Goal: Task Accomplishment & Management: Manage account settings

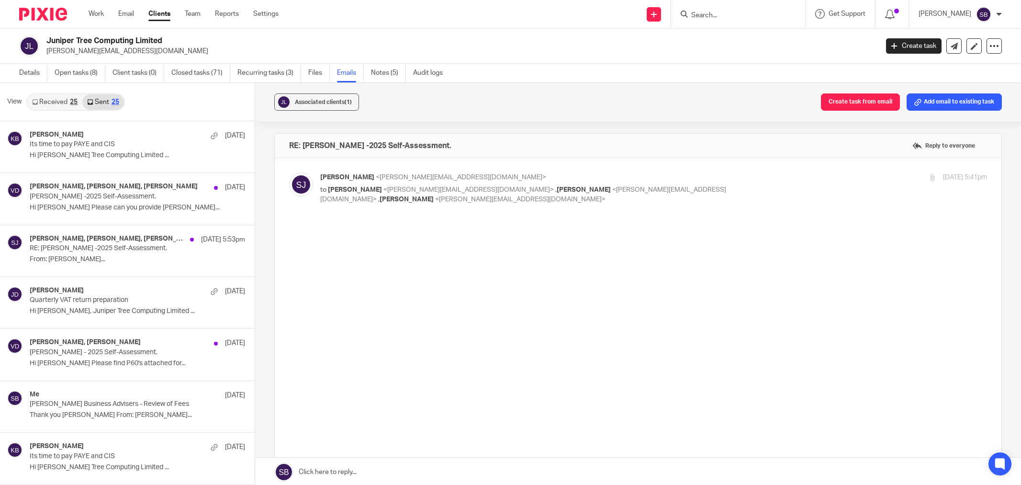
click at [738, 16] on input "Search" at bounding box center [733, 15] width 86 height 9
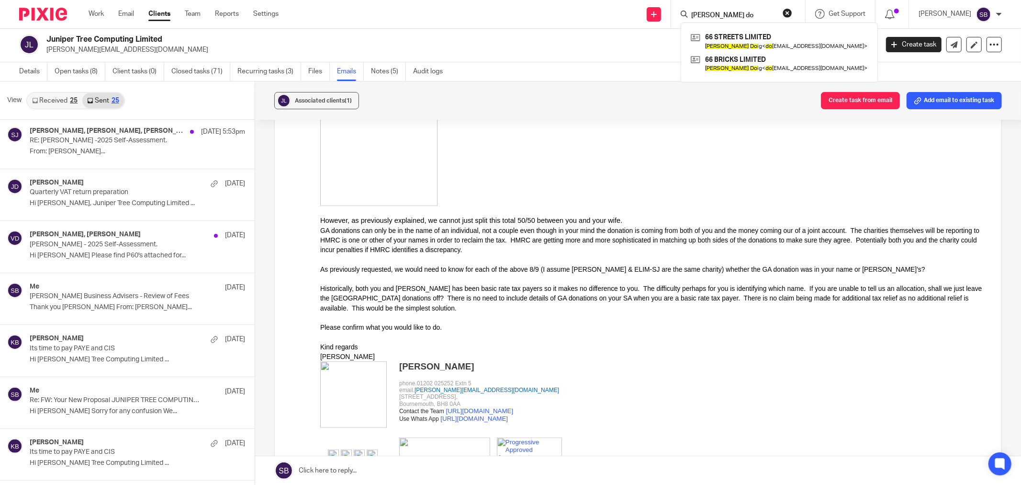
type input "lucy do"
click at [526, 57] on div "Juniper Tree Computing Limited steve@junipertree.org.uk Create task Update from…" at bounding box center [510, 44] width 1021 height 35
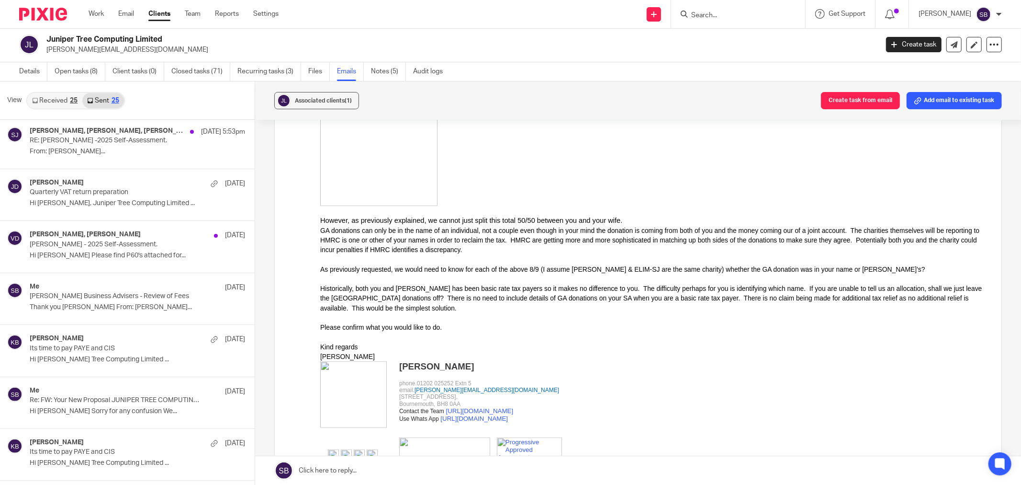
click at [729, 14] on input "Search" at bounding box center [733, 15] width 86 height 9
click at [753, 13] on input "Search" at bounding box center [733, 15] width 86 height 9
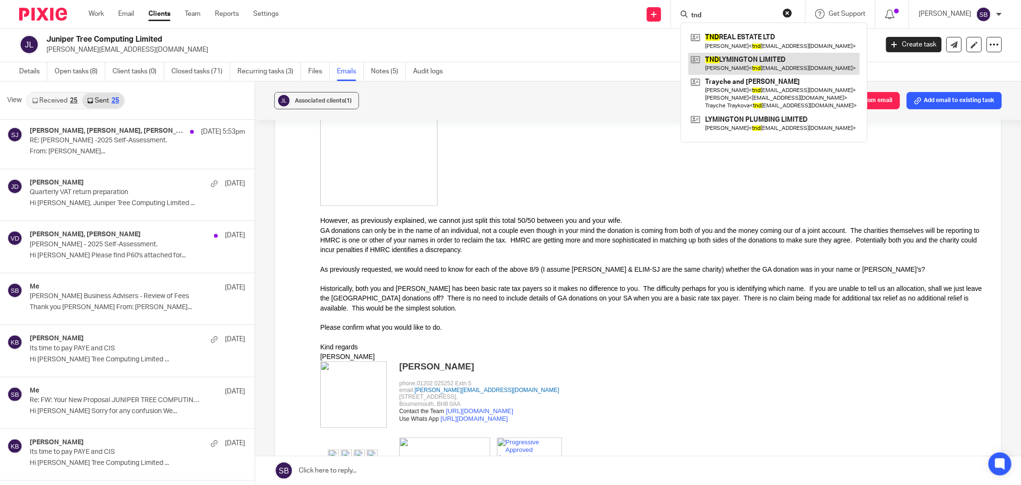
type input "tnd"
click at [763, 66] on link at bounding box center [773, 64] width 171 height 22
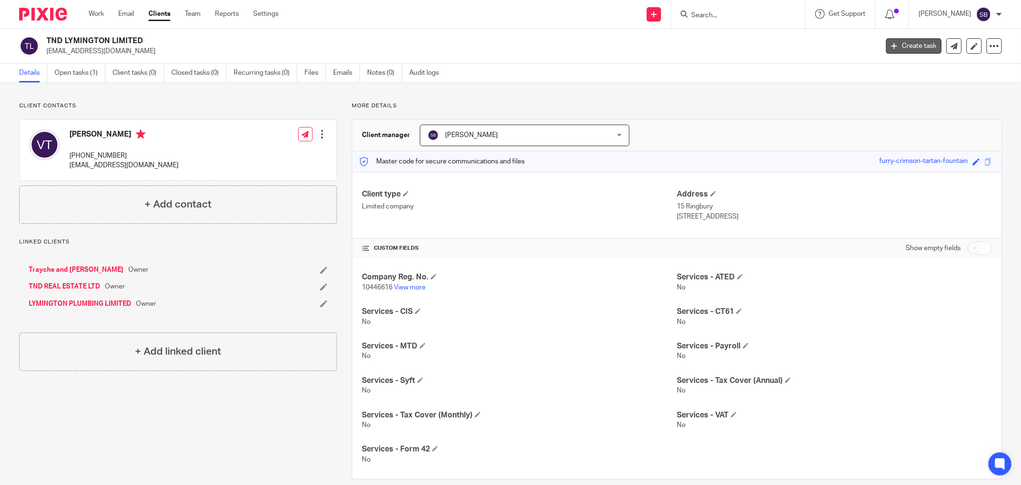
click at [897, 51] on link "Create task" at bounding box center [914, 45] width 56 height 15
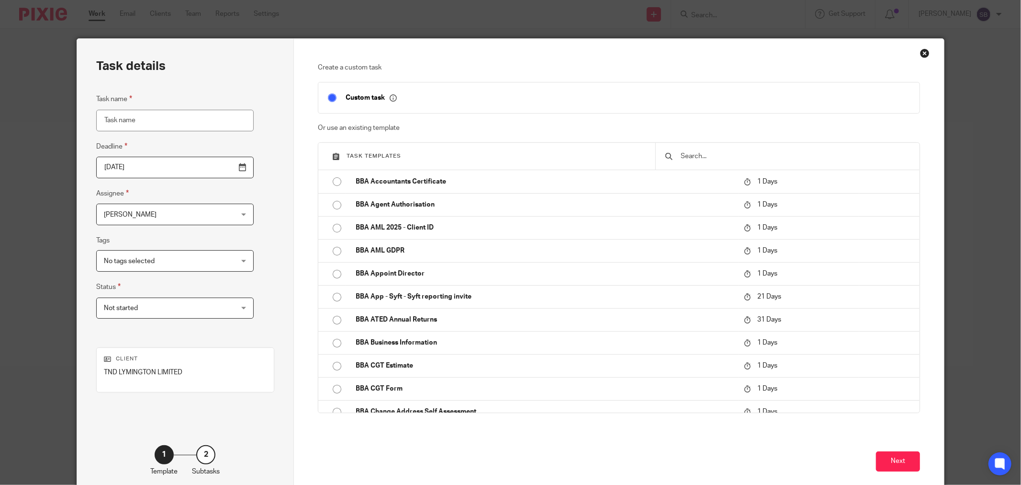
click at [922, 56] on div "Close this dialog window" at bounding box center [925, 53] width 10 height 10
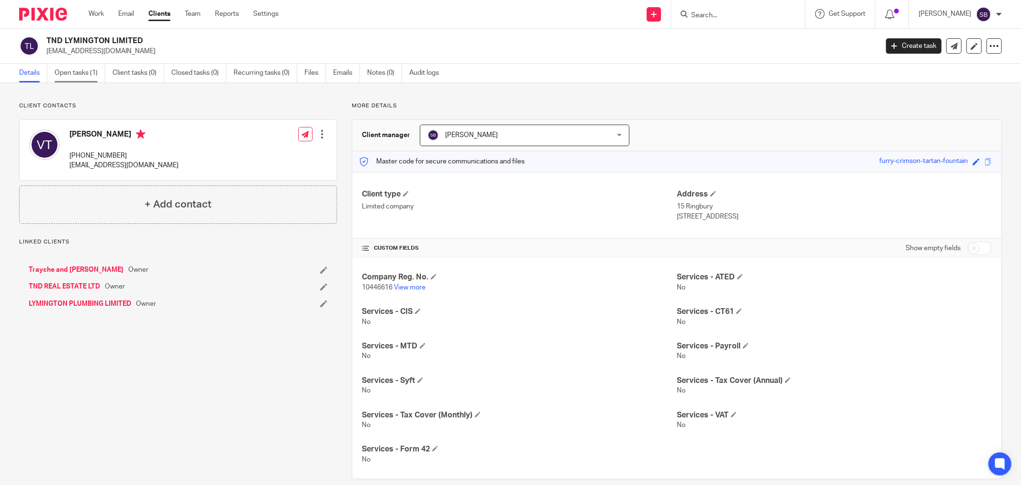
click at [75, 73] on link "Open tasks (1)" at bounding box center [80, 73] width 51 height 19
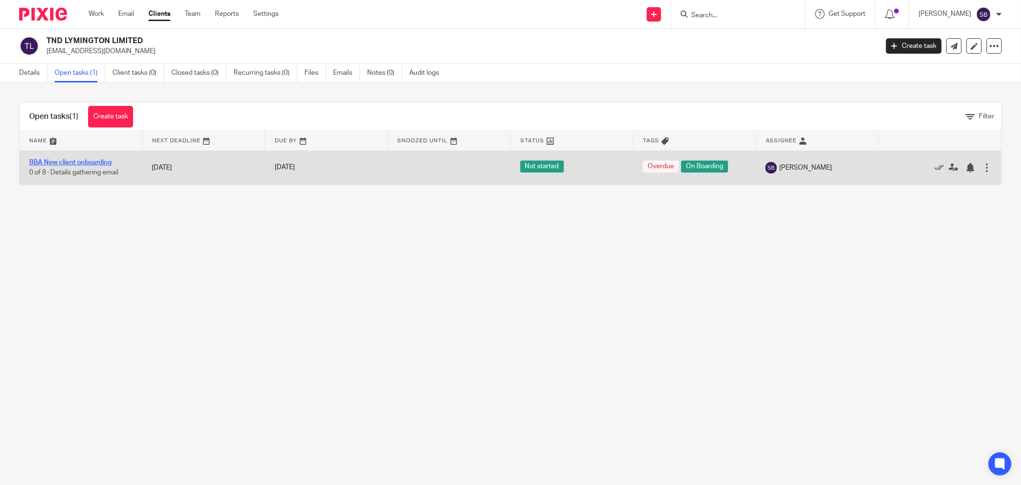
click at [85, 164] on link "BBA New client onboarding" at bounding box center [70, 162] width 82 height 7
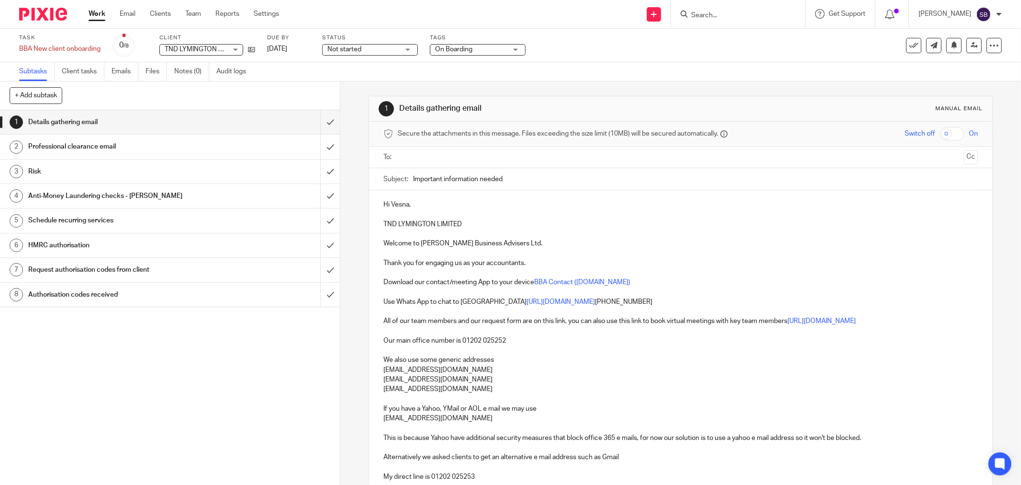
click at [118, 150] on h1 "Professional clearance email" at bounding box center [122, 146] width 189 height 14
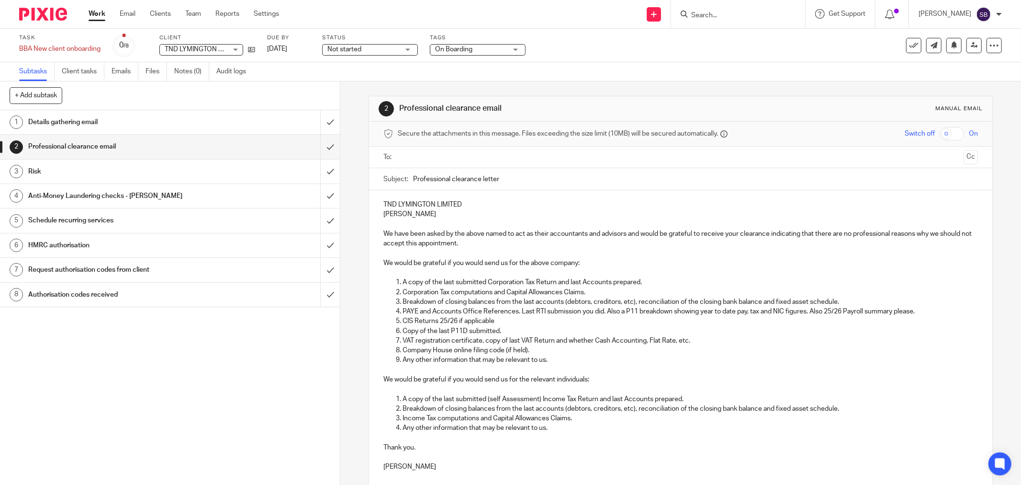
click at [445, 157] on input "text" at bounding box center [680, 157] width 558 height 11
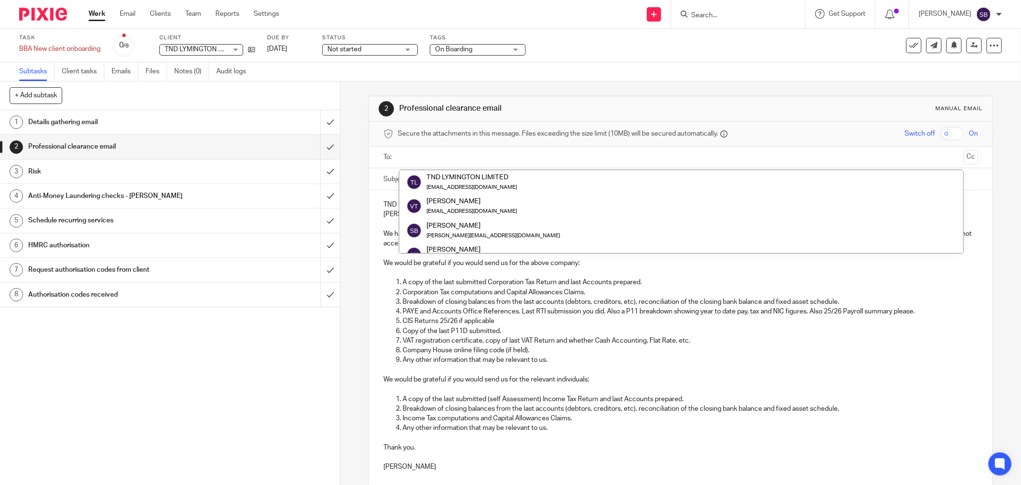
paste input "[PERSON_NAME][EMAIL_ADDRESS][DOMAIN_NAME]"
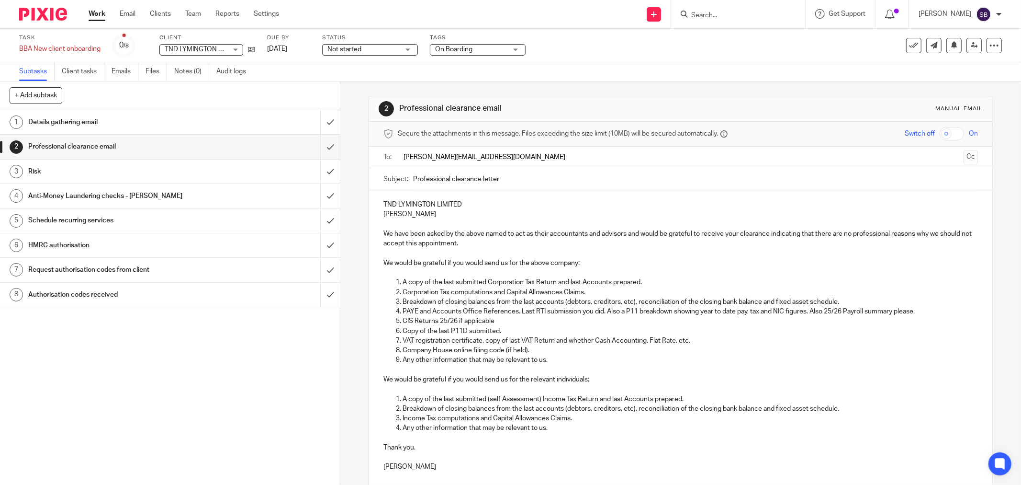
type input "[PERSON_NAME][EMAIL_ADDRESS][DOMAIN_NAME]"
click at [529, 180] on input "Professional clearance letter" at bounding box center [695, 181] width 565 height 22
drag, startPoint x: 378, startPoint y: 205, endPoint x: 466, endPoint y: 206, distance: 87.6
click at [466, 206] on div "TND LYMINGTON LIMITED Vesna Traykova We have been asked by the above named to a…" at bounding box center [680, 336] width 623 height 288
copy p "TND LYMINGTON LIMITED"
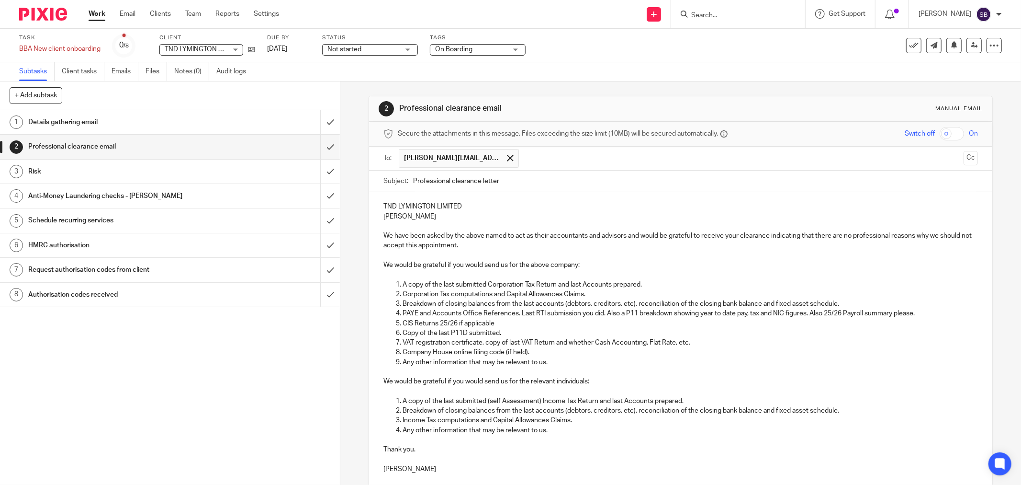
click at [548, 180] on input "Professional clearance letter" at bounding box center [695, 181] width 565 height 22
paste input "TND LYMINGTON LIMITED"
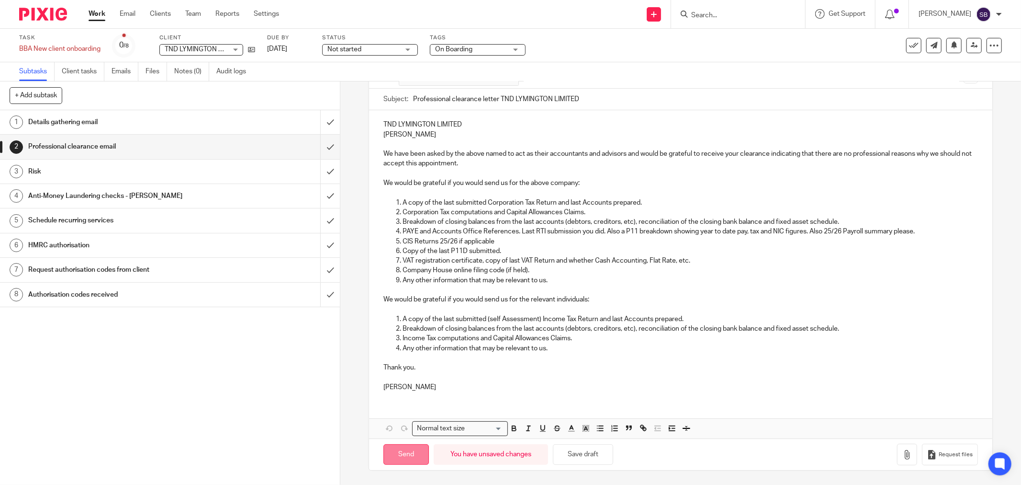
type input "Professional clearance letter TND LYMINGTON LIMITED"
click at [391, 451] on input "Send" at bounding box center [405, 454] width 45 height 21
type input "Sent"
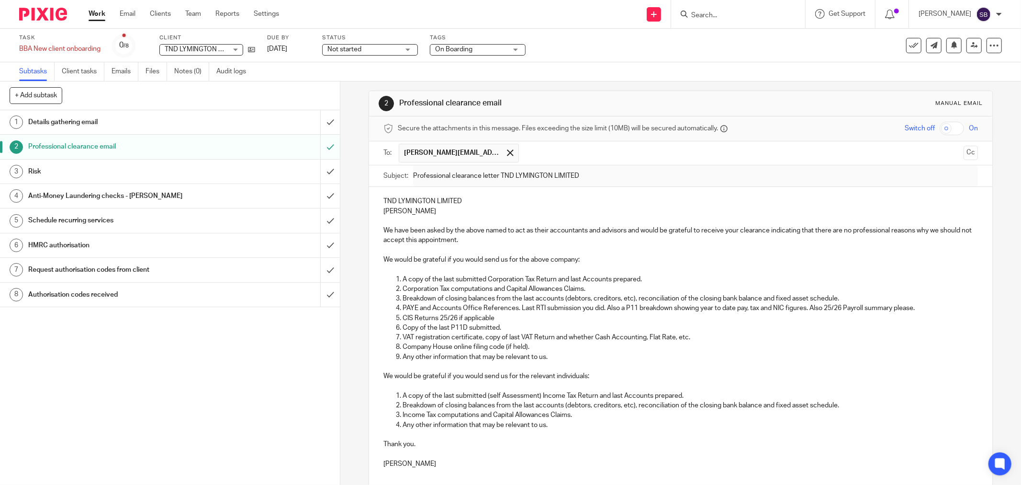
scroll to position [0, 0]
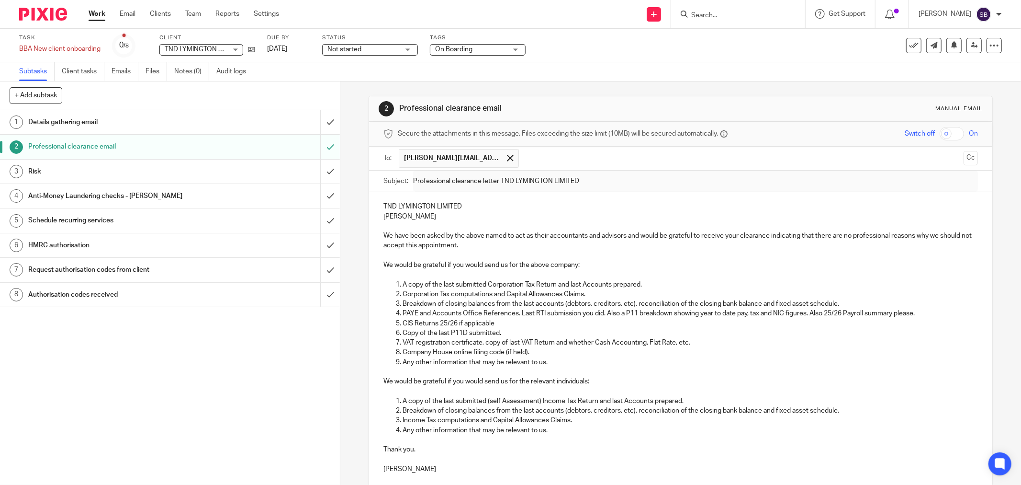
click at [722, 17] on input "Search" at bounding box center [733, 15] width 86 height 9
type input "i"
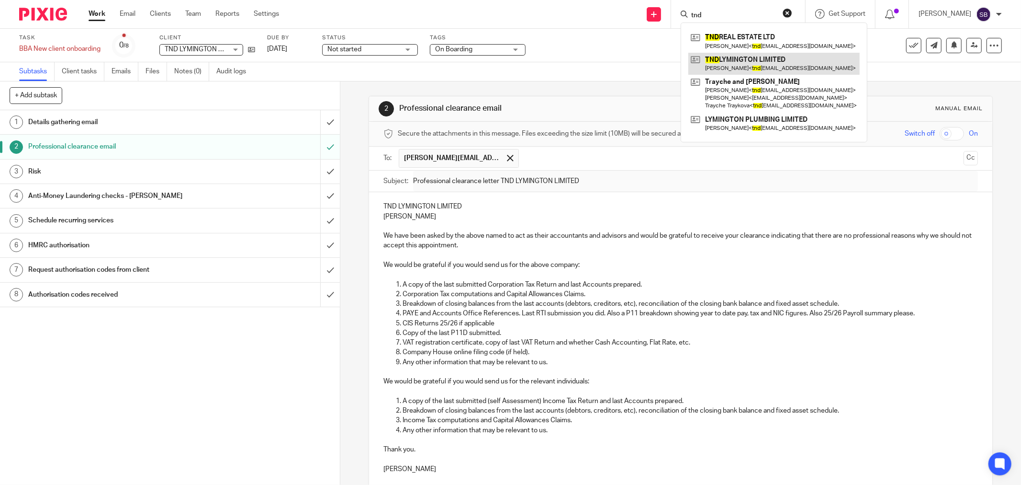
type input "tnd"
click at [757, 73] on link at bounding box center [773, 64] width 171 height 22
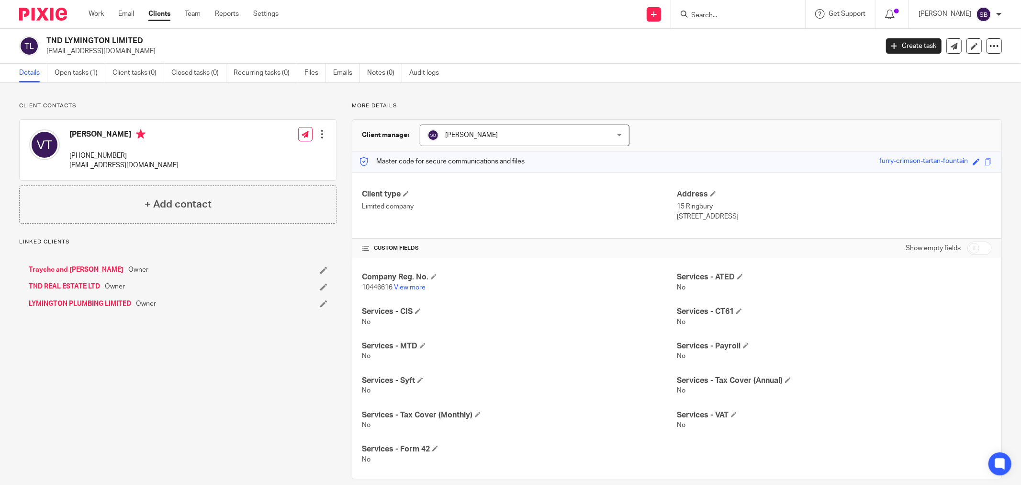
click at [160, 197] on div "+ Add contact" at bounding box center [178, 204] width 318 height 38
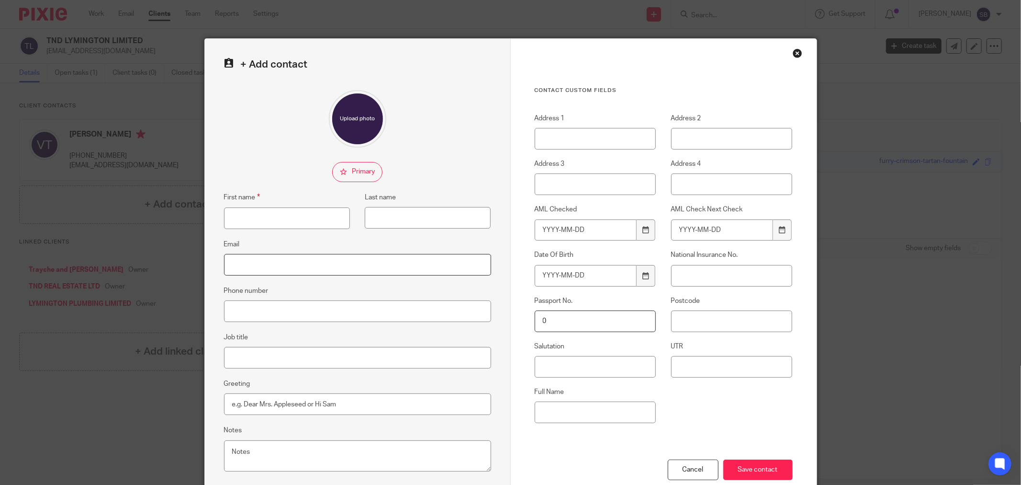
paste input "TND LYMINGTON LIMITED"
type input "TND LYMINGTON LIMITED"
drag, startPoint x: 315, startPoint y: 262, endPoint x: 218, endPoint y: 254, distance: 97.1
click at [218, 254] on div "+ Add contact First name Last name Email TND LYMINGTON LIMITED Phone number Job…" at bounding box center [358, 271] width 306 height 465
click at [949, 307] on div "+ Add contact First name Last name Email Phone number Job title Greeting Notes …" at bounding box center [510, 242] width 1021 height 485
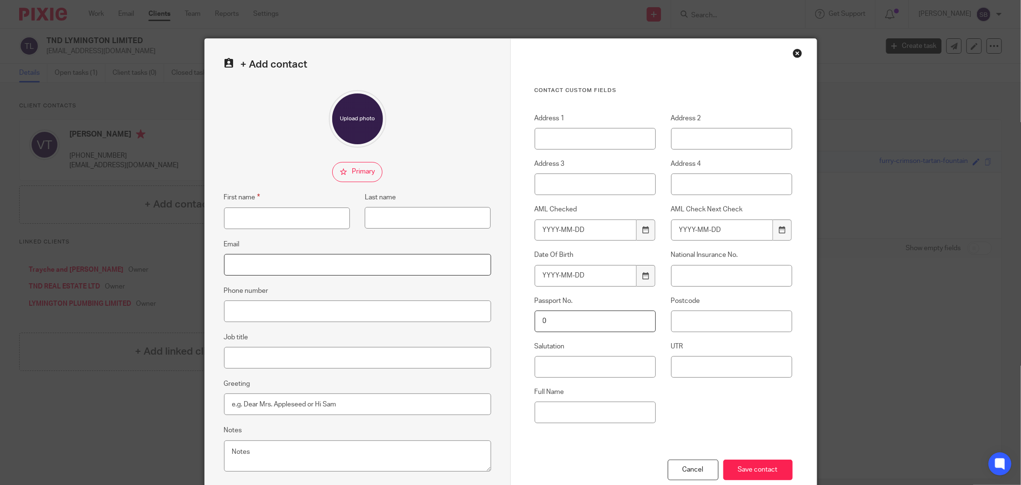
paste input "claire@papertrailbookkeeping.co.uk"
type input "claire@papertrailbookkeeping.co.uk"
click at [290, 214] on input "First name" at bounding box center [287, 218] width 126 height 22
type input "Claire"
paste input "07884 457705"
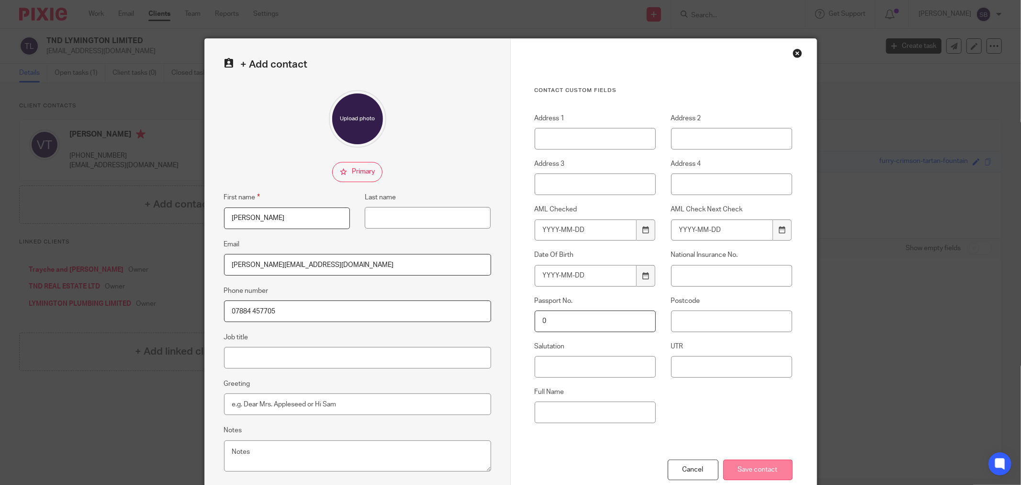
type input "07884 457705"
click at [759, 472] on input "Save contact" at bounding box center [757, 469] width 69 height 21
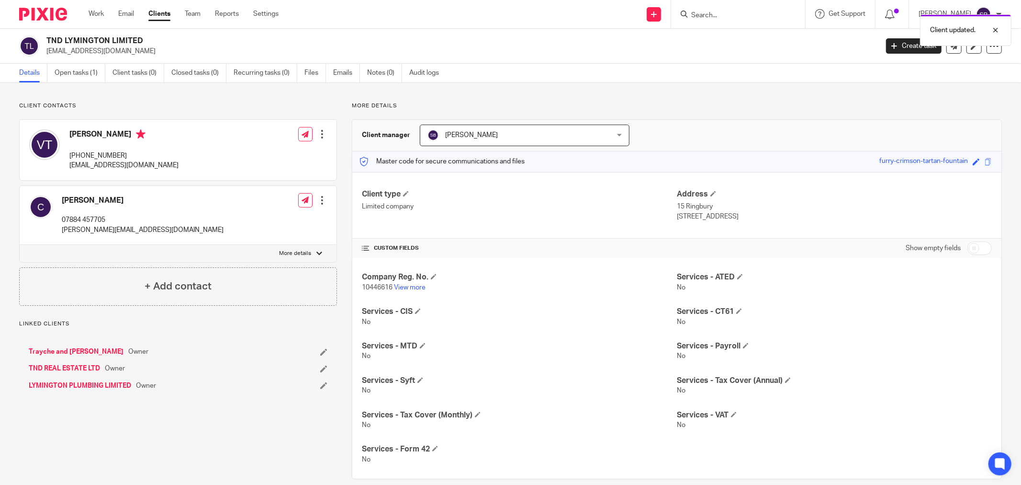
click at [319, 202] on div at bounding box center [322, 200] width 10 height 10
click at [271, 222] on link "Edit contact" at bounding box center [276, 221] width 91 height 14
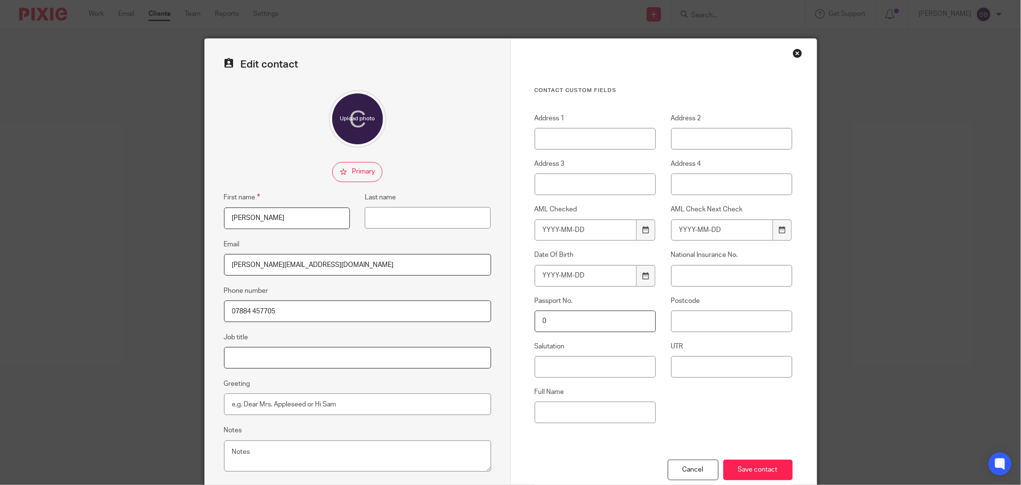
click at [282, 361] on input "Job title" at bounding box center [357, 358] width 267 height 22
type input "Old Accountant"
click at [758, 468] on input "Save contact" at bounding box center [757, 469] width 69 height 21
click at [744, 469] on input "Save contact" at bounding box center [757, 469] width 69 height 21
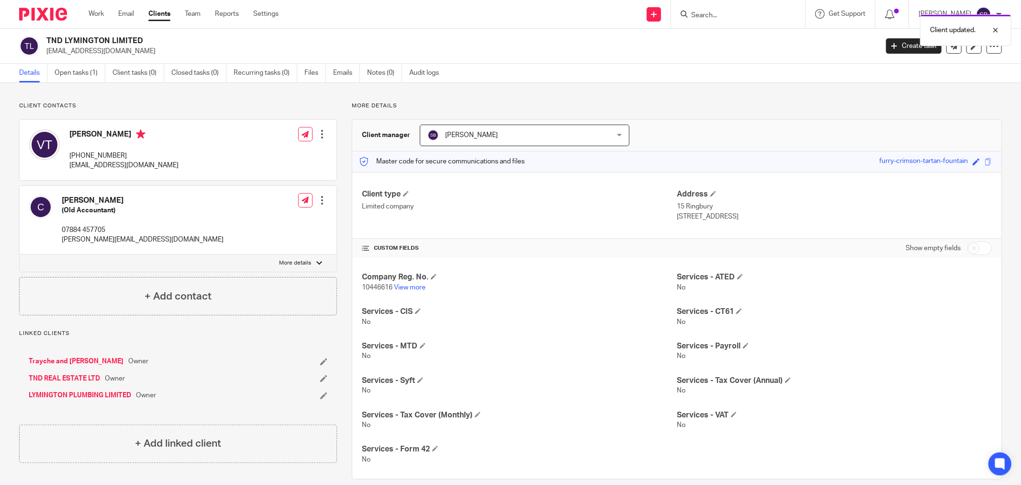
click at [75, 363] on link "Trayche and [PERSON_NAME]" at bounding box center [76, 361] width 95 height 10
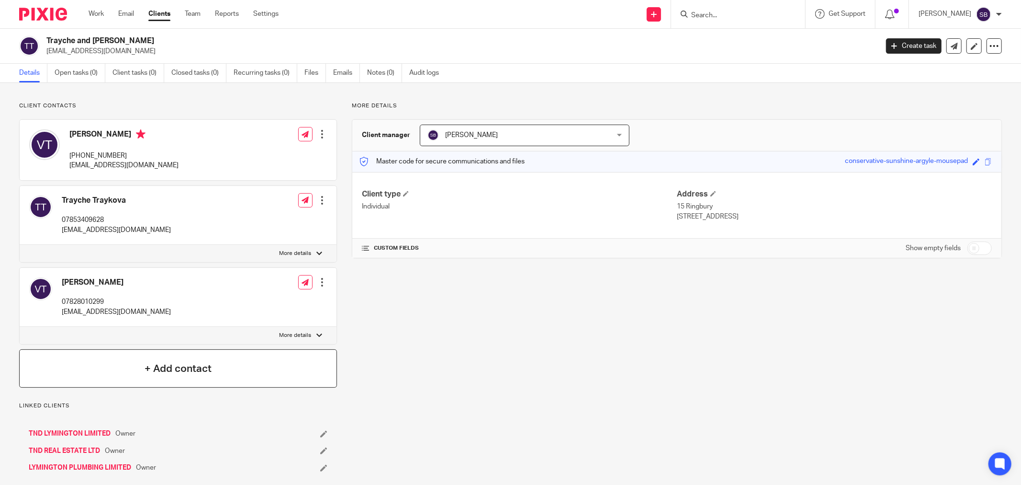
click at [186, 374] on h4 "+ Add contact" at bounding box center [178, 368] width 67 height 15
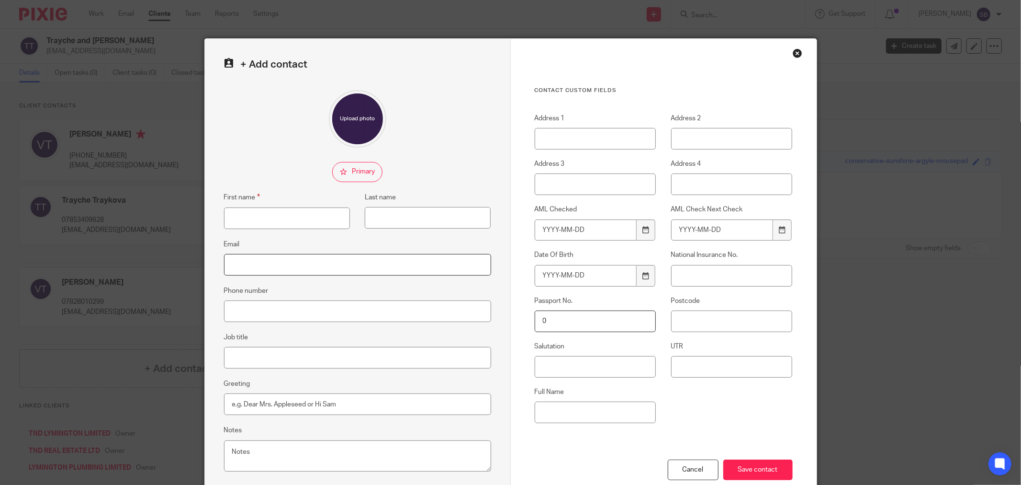
paste input "07884 457705"
type input "07884 457705"
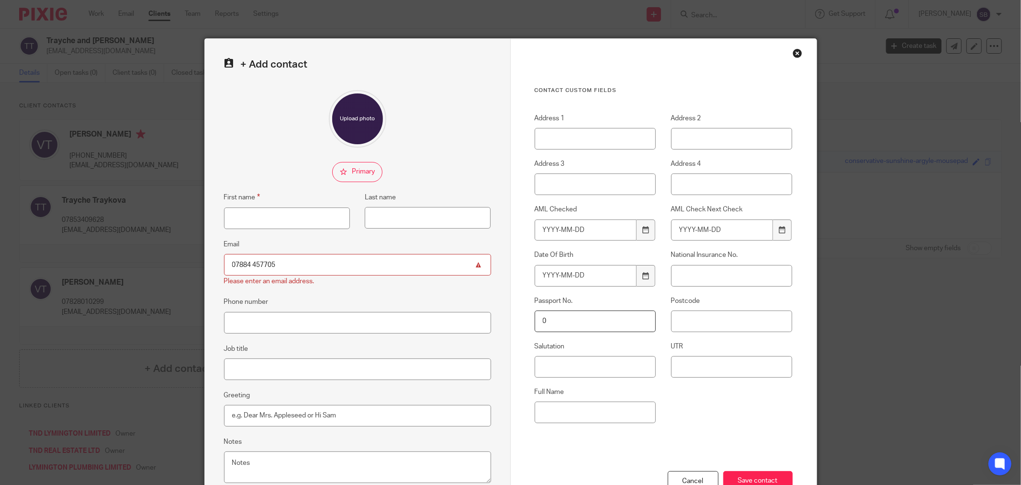
drag, startPoint x: 246, startPoint y: 311, endPoint x: 222, endPoint y: 283, distance: 36.7
click at [224, 283] on div "Please enter an email address." at bounding box center [269, 281] width 90 height 10
drag, startPoint x: 284, startPoint y: 264, endPoint x: 226, endPoint y: 261, distance: 58.5
click at [226, 261] on input "07884 457705" at bounding box center [357, 265] width 267 height 22
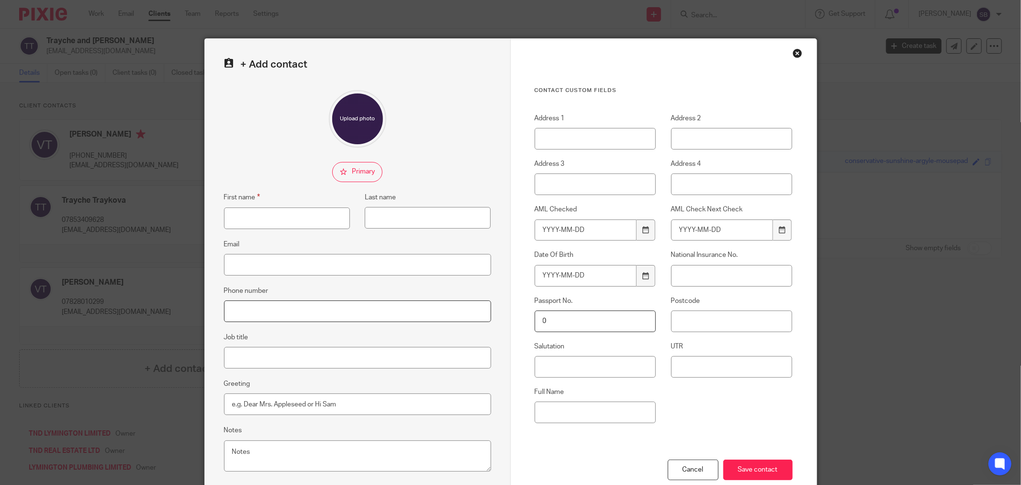
paste input "07884 457705"
type input "07884 457705"
click at [919, 200] on div "+ Add contact First name Last name Email Phone number [PHONE_NUMBER] Job title …" at bounding box center [510, 242] width 1021 height 485
paste input "[PERSON_NAME][EMAIL_ADDRESS][DOMAIN_NAME]"
type input "[PERSON_NAME][EMAIL_ADDRESS][DOMAIN_NAME]"
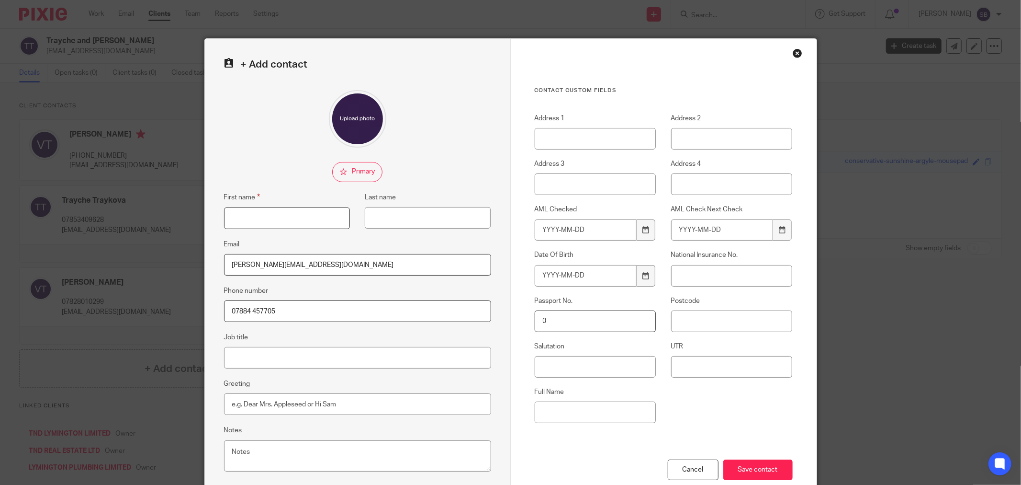
click at [276, 215] on input "First name" at bounding box center [287, 218] width 126 height 22
type input "[PERSON_NAME]"
click at [259, 352] on input "Job title" at bounding box center [357, 358] width 267 height 22
type input "Old Accountant"
click at [744, 468] on input "Save contact" at bounding box center [757, 469] width 69 height 21
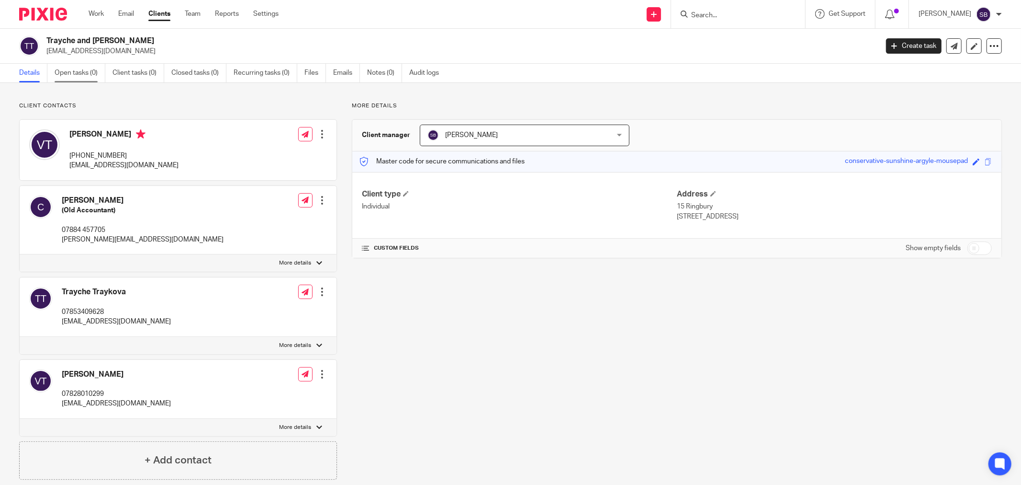
click at [82, 77] on link "Open tasks (0)" at bounding box center [80, 73] width 51 height 19
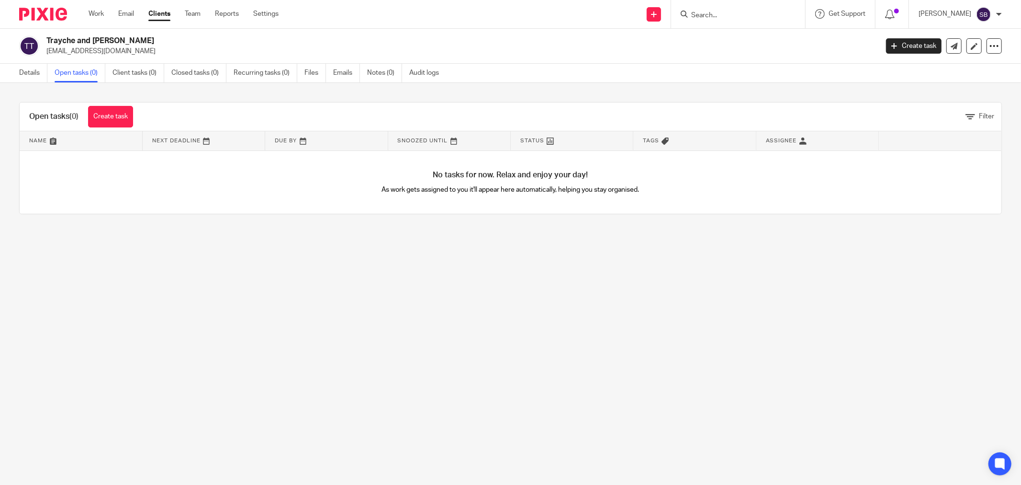
click at [736, 11] on input "Search" at bounding box center [733, 15] width 86 height 9
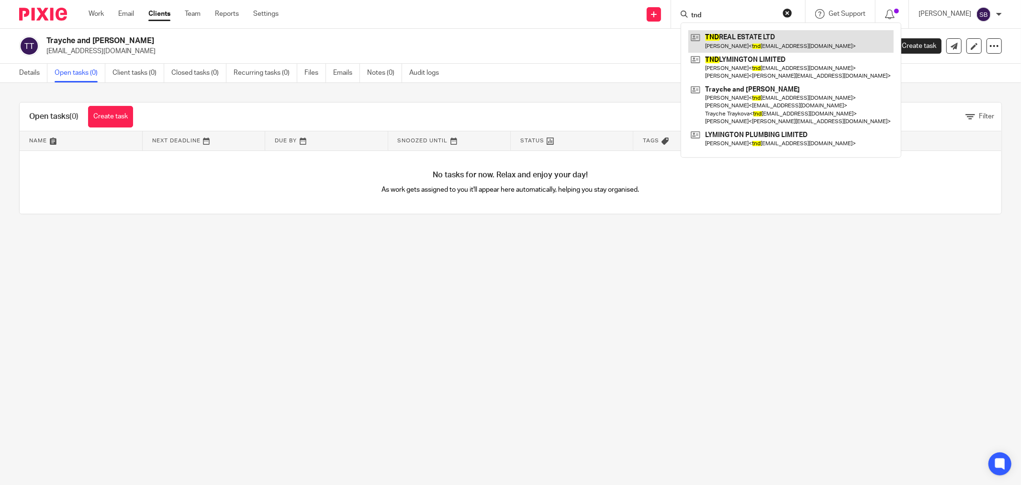
type input "tnd"
click at [744, 37] on link at bounding box center [790, 41] width 205 height 22
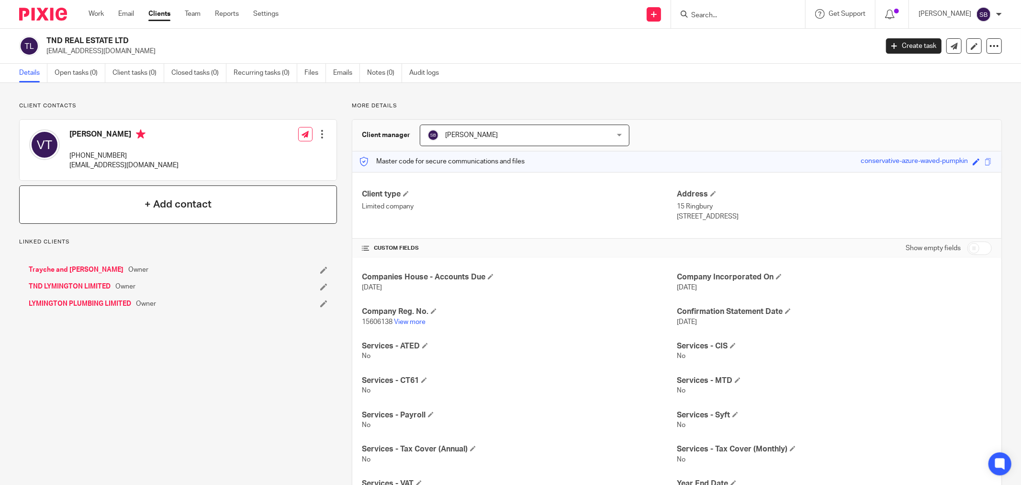
click at [145, 200] on h4 "+ Add contact" at bounding box center [178, 204] width 67 height 15
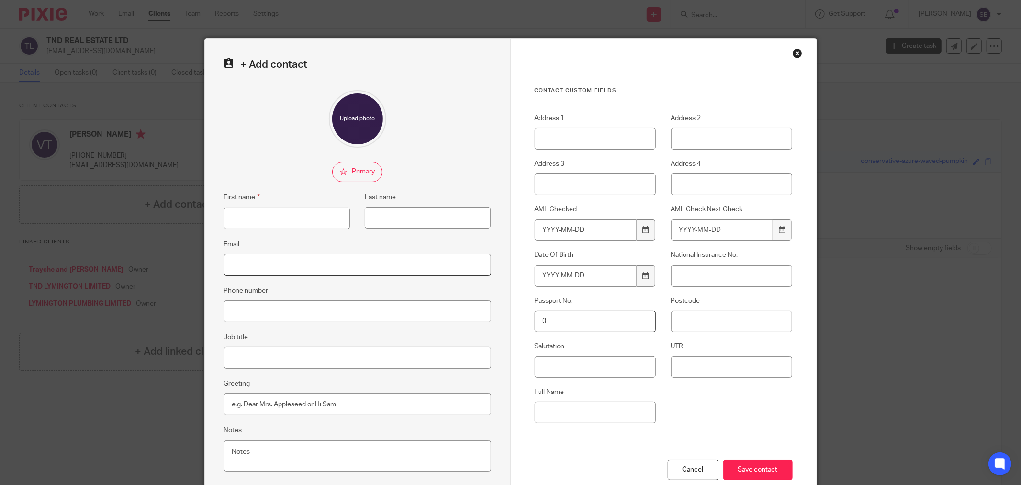
paste input "claire@papertrailbookkeeping.co.uk"
type input "claire@papertrailbookkeeping.co.uk"
click at [280, 219] on input "First name" at bounding box center [287, 218] width 126 height 22
type input "[PERSON_NAME]"
click at [248, 363] on input "Job title" at bounding box center [357, 358] width 267 height 22
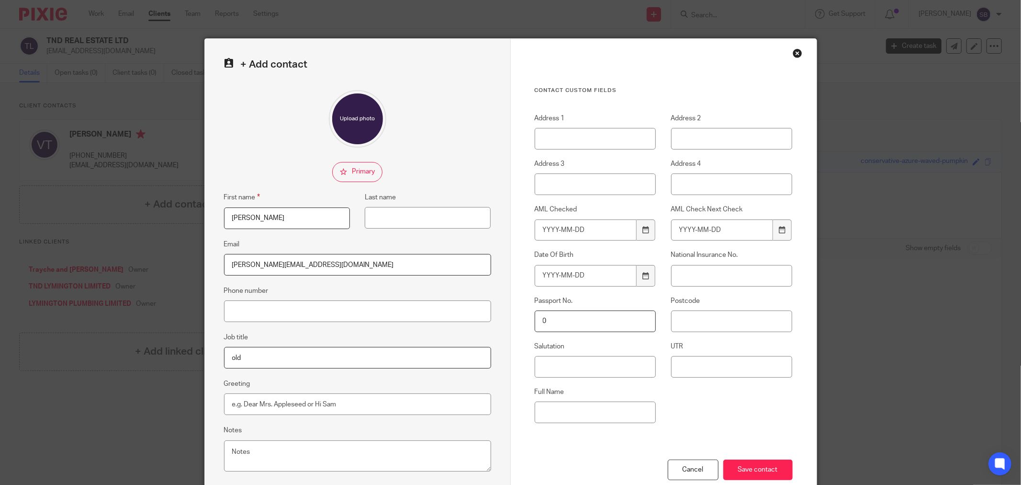
type input "Old Accountant"
click at [742, 471] on input "Save contact" at bounding box center [757, 469] width 69 height 21
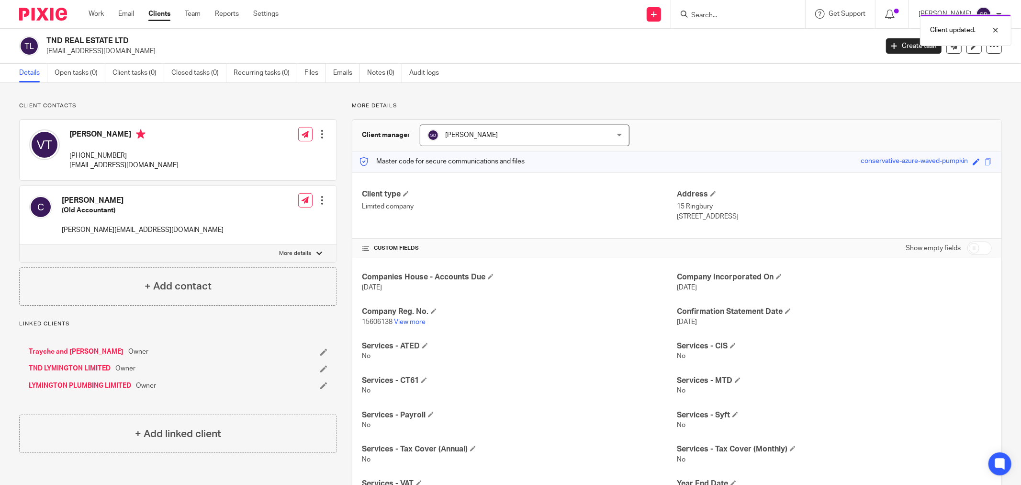
click at [77, 385] on link "LYMINGTON PLUMBING LIMITED" at bounding box center [80, 386] width 102 height 10
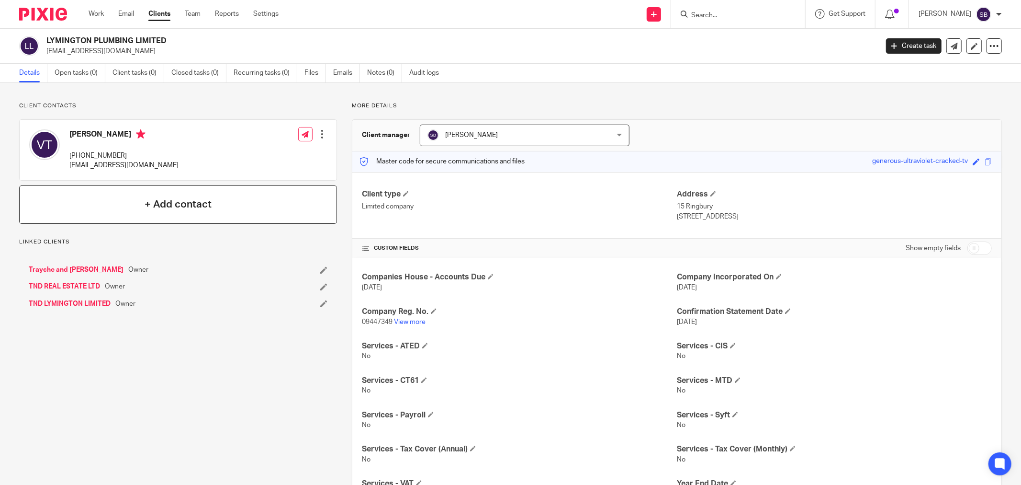
click at [154, 204] on h4 "+ Add contact" at bounding box center [178, 204] width 67 height 15
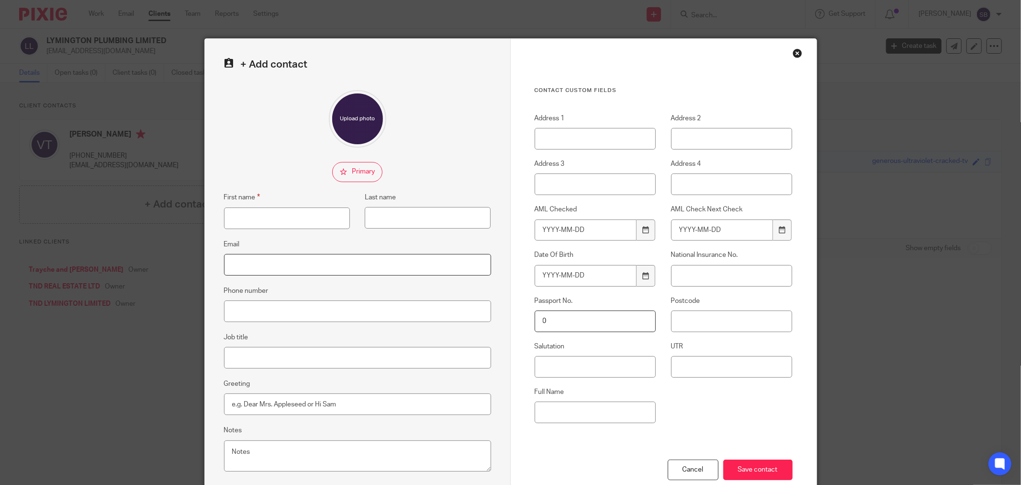
paste input "[PERSON_NAME][EMAIL_ADDRESS][DOMAIN_NAME]"
type input "[PERSON_NAME][EMAIL_ADDRESS][DOMAIN_NAME]"
click at [266, 214] on input "First name" at bounding box center [287, 218] width 126 height 22
type input "[PERSON_NAME]"
click at [270, 314] on input "Phone number" at bounding box center [357, 311] width 267 height 22
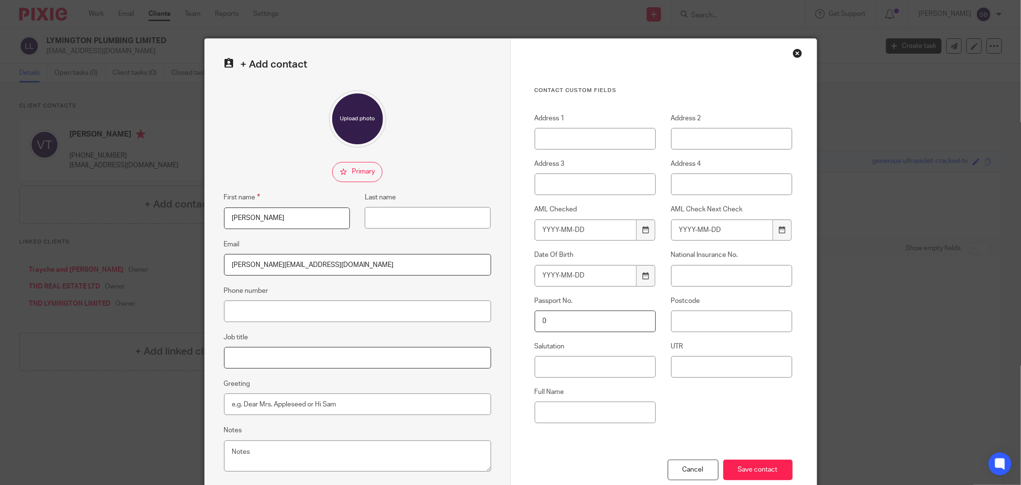
click at [245, 365] on input "Job title" at bounding box center [357, 358] width 267 height 22
type input "Old Accountant"
click at [760, 468] on input "Save contact" at bounding box center [757, 469] width 69 height 21
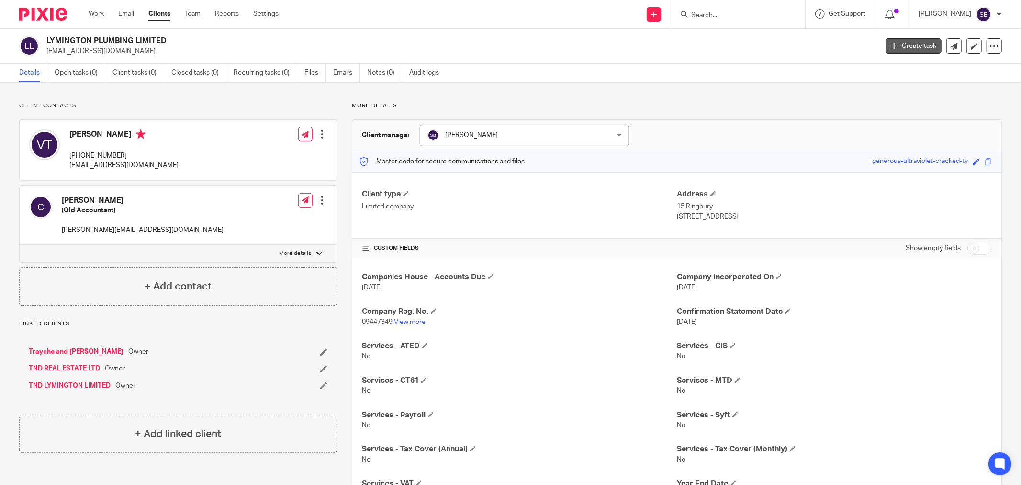
click at [892, 44] on link "Create task" at bounding box center [914, 45] width 56 height 15
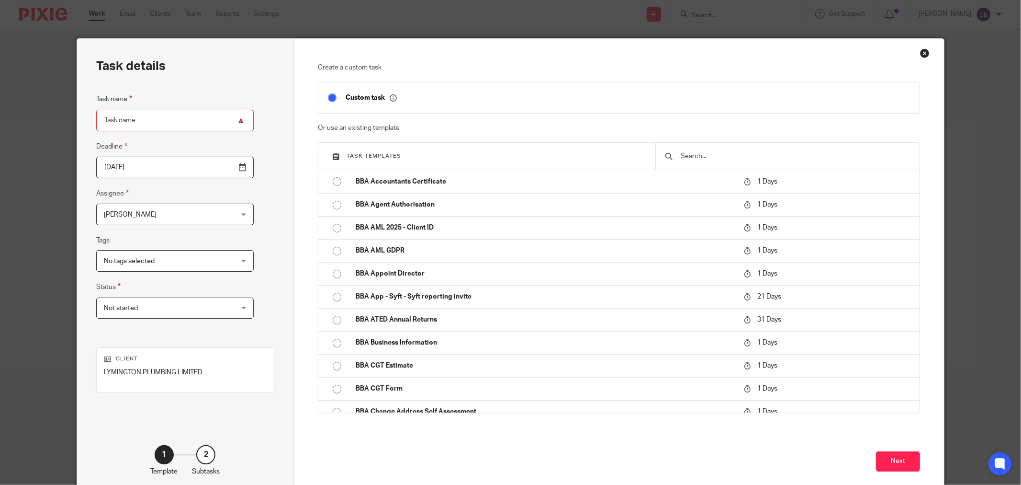
click at [699, 161] on input "text" at bounding box center [795, 156] width 230 height 11
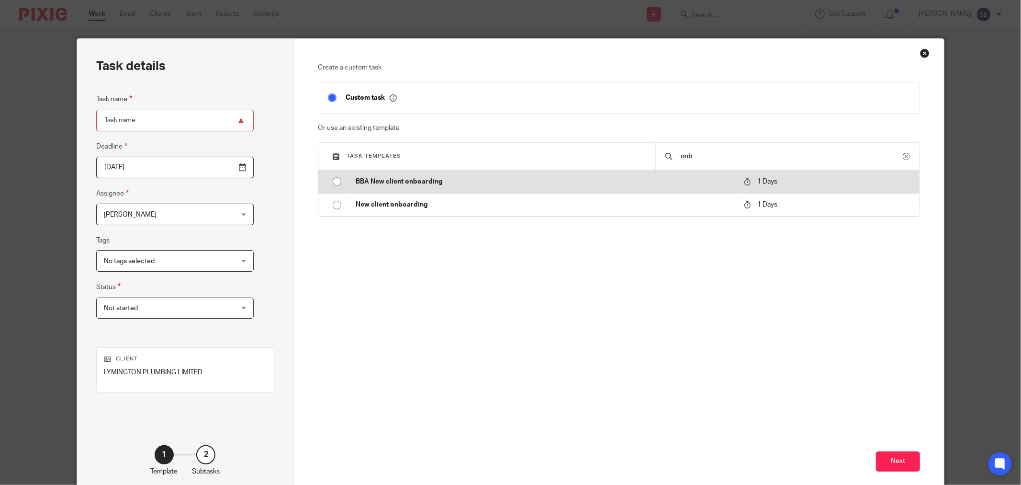
type input "onb"
click at [471, 190] on td "BBA New client onboarding" at bounding box center [542, 181] width 393 height 23
type input "[DATE]"
type input "BBA New client onboarding"
checkbox input "false"
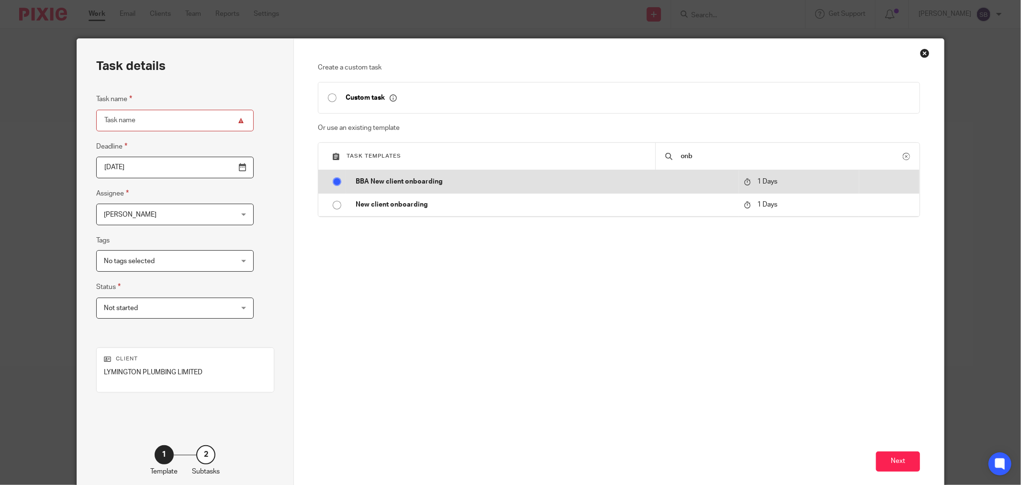
radio input "true"
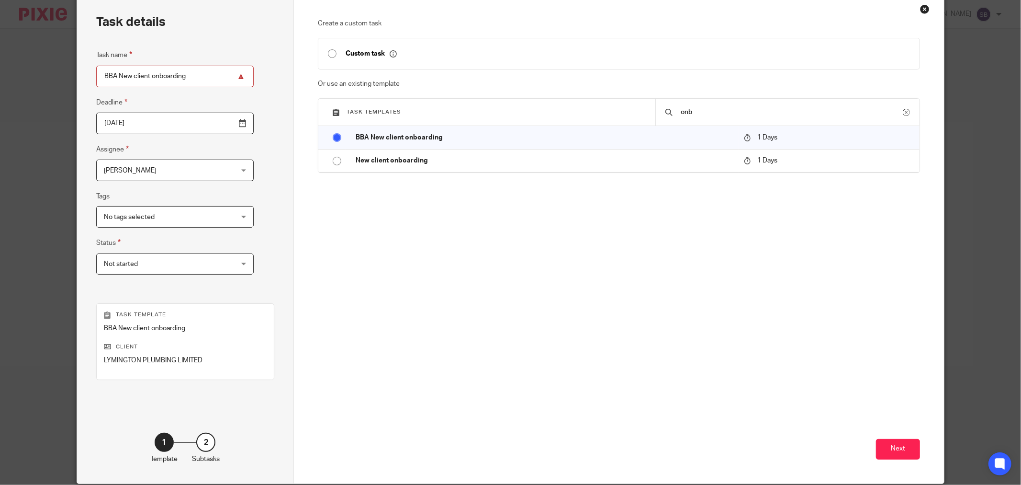
scroll to position [81, 0]
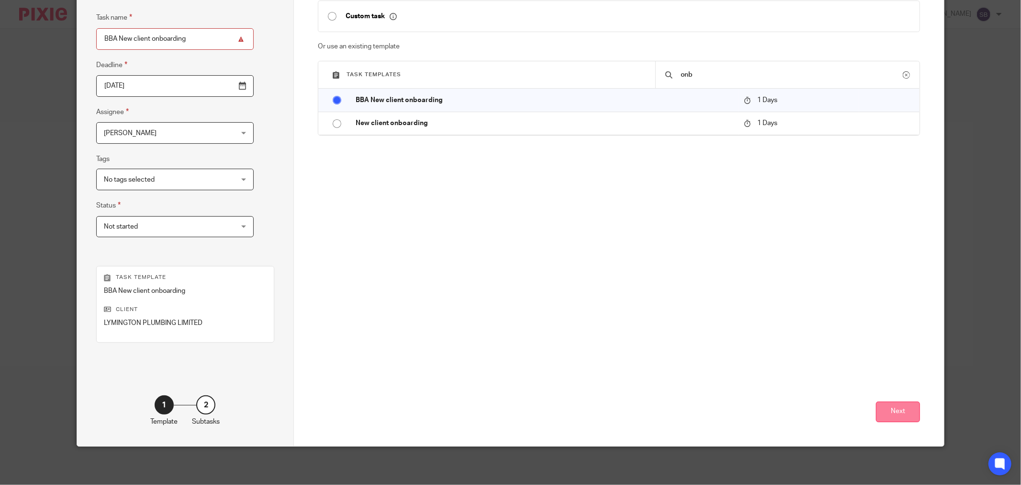
click at [901, 413] on button "Next" at bounding box center [898, 411] width 44 height 21
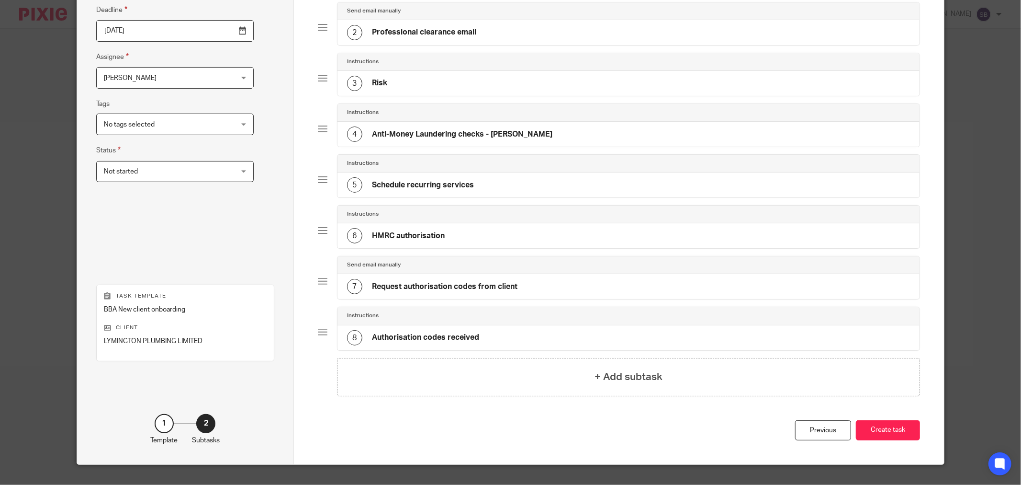
scroll to position [156, 0]
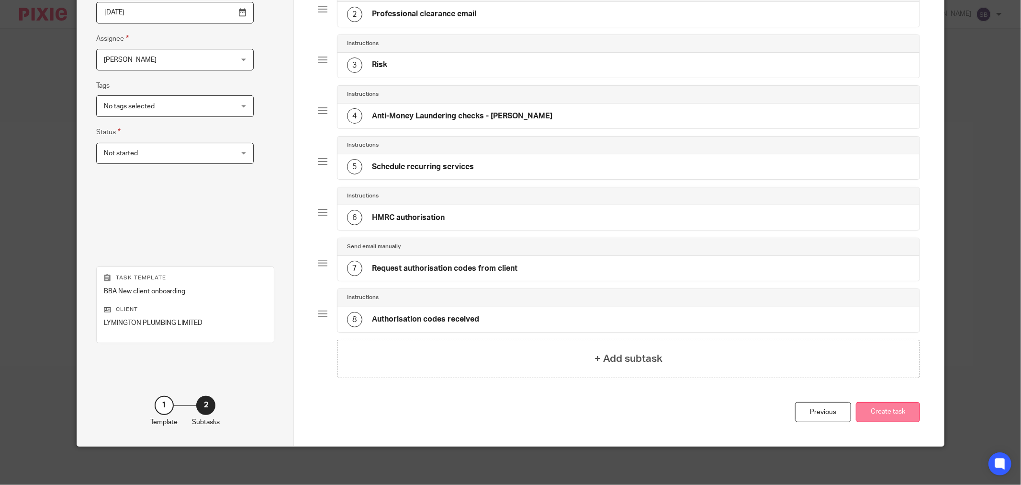
click at [871, 411] on button "Create task" at bounding box center [888, 412] width 64 height 21
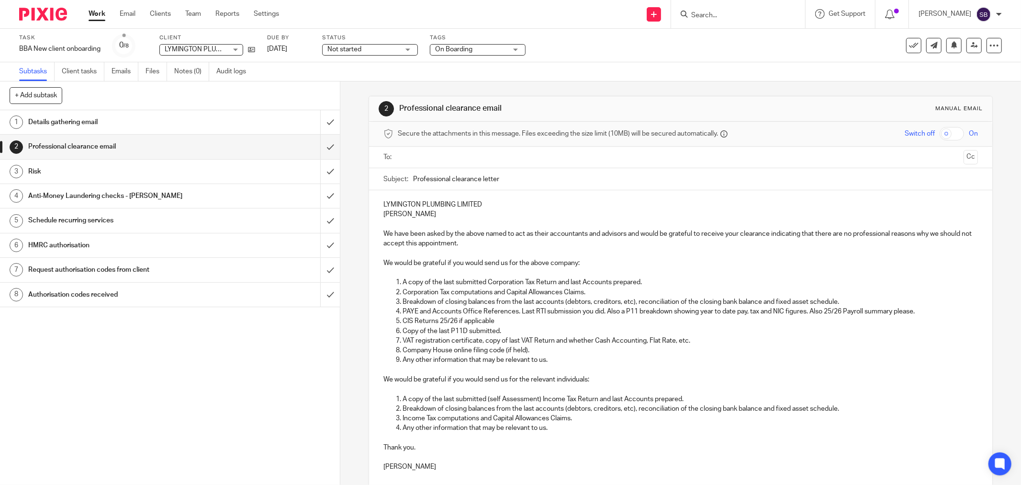
click at [463, 158] on input "text" at bounding box center [680, 157] width 558 height 11
drag, startPoint x: 379, startPoint y: 204, endPoint x: 496, endPoint y: 201, distance: 117.3
click at [496, 201] on div "LYMINGTON PLUMBING LIMITED [PERSON_NAME] We have been asked by the above named …" at bounding box center [680, 336] width 623 height 288
copy p "LYMINGTON PLUMBING LIMITED"
click at [545, 180] on input "Professional clearance letter" at bounding box center [695, 181] width 565 height 22
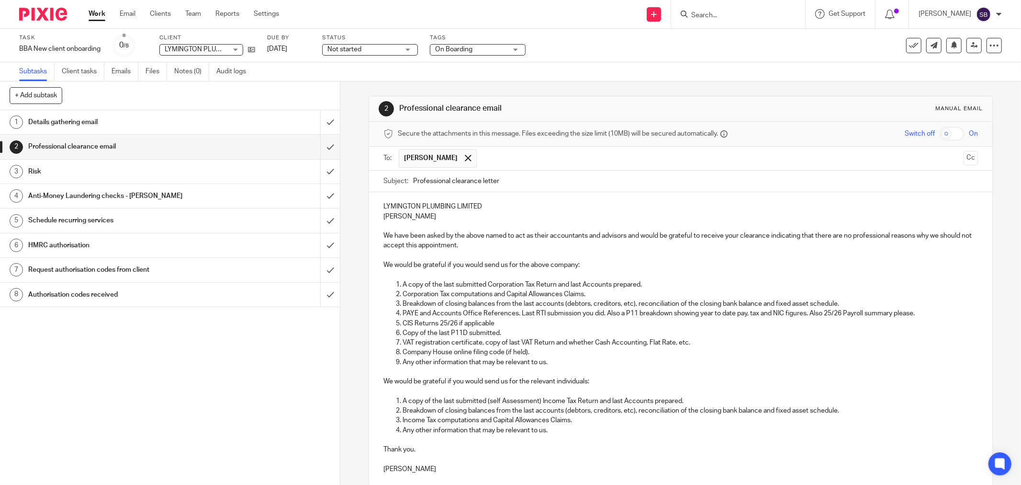
paste input "LYMINGTON PLUMBING LIMITED"
type input "Professional clearance letter LYMINGTON PLUMBING LIMITED"
click at [513, 198] on div "LYMINGTON PLUMBING LIMITED [PERSON_NAME] We have been asked by the above named …" at bounding box center [680, 336] width 623 height 288
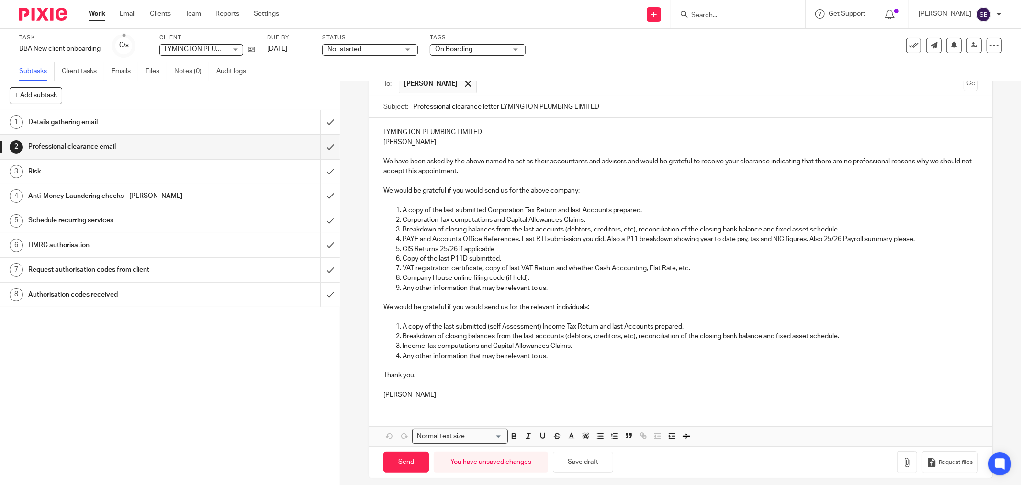
scroll to position [82, 0]
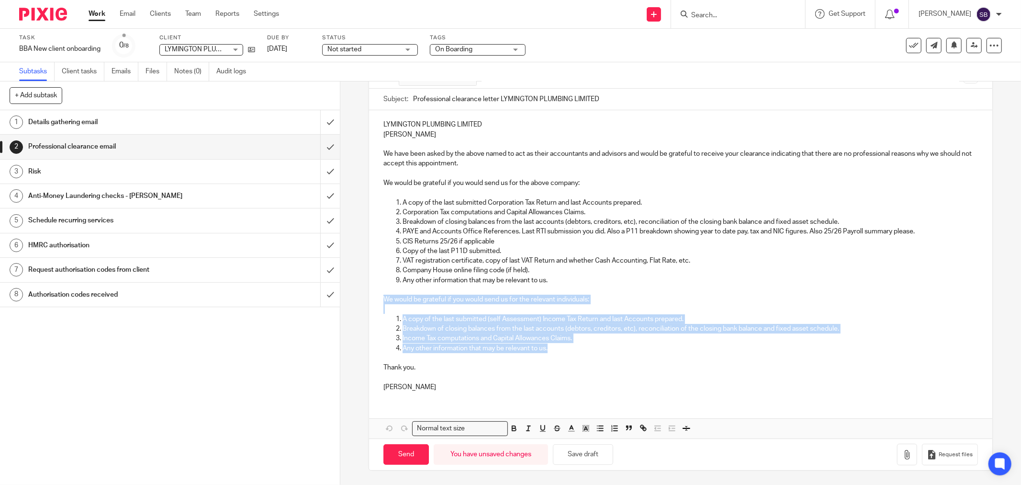
drag, startPoint x: 379, startPoint y: 295, endPoint x: 589, endPoint y: 343, distance: 215.1
click at [589, 343] on div "LYMINGTON PLUMBING LIMITED [PERSON_NAME] We have been asked by the above named …" at bounding box center [680, 254] width 623 height 288
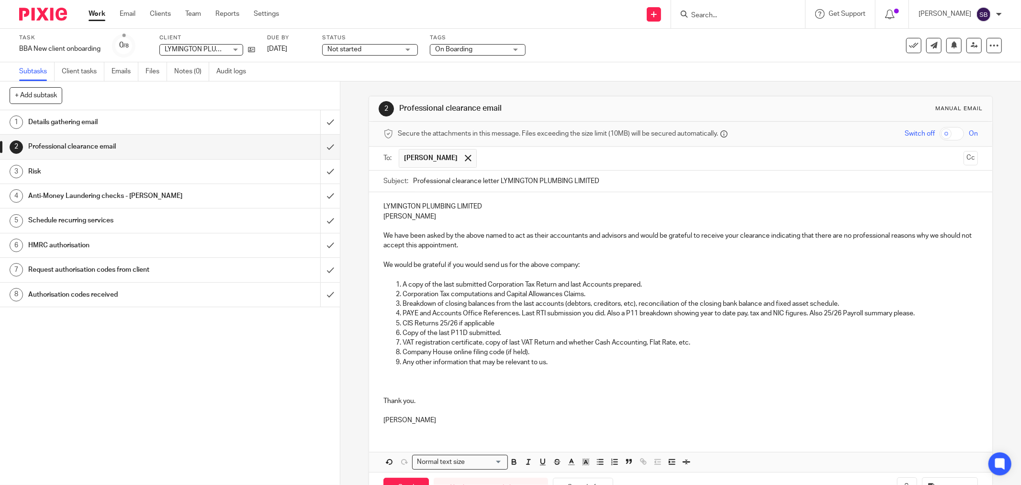
scroll to position [34, 0]
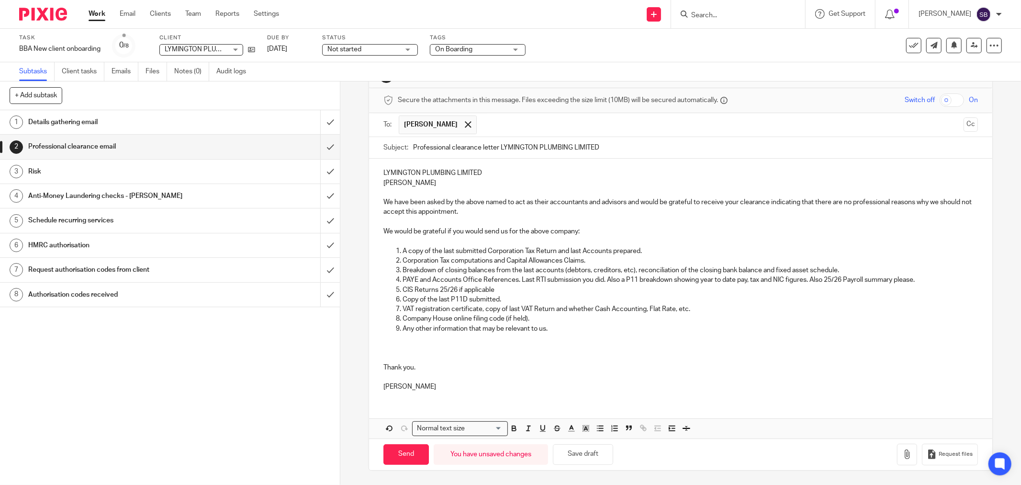
click at [521, 126] on input "text" at bounding box center [721, 124] width 478 height 19
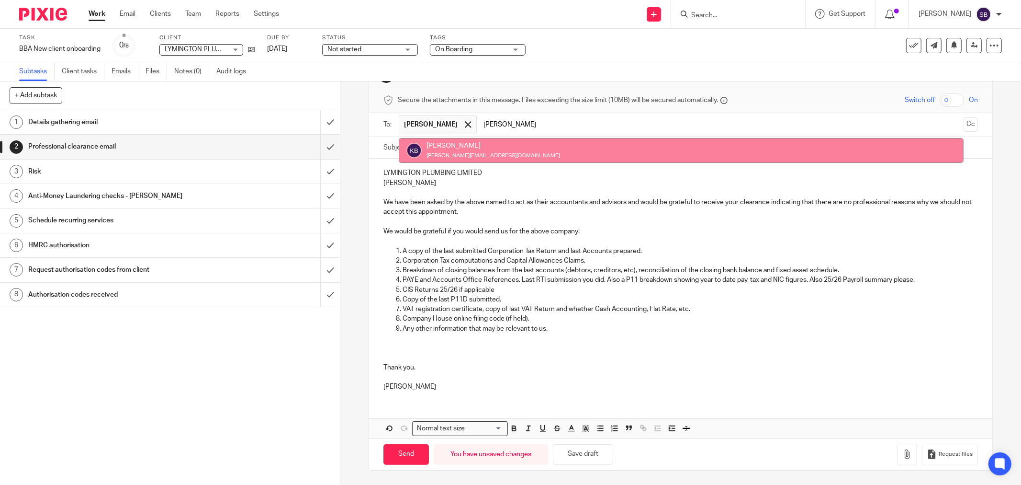
type input "kate"
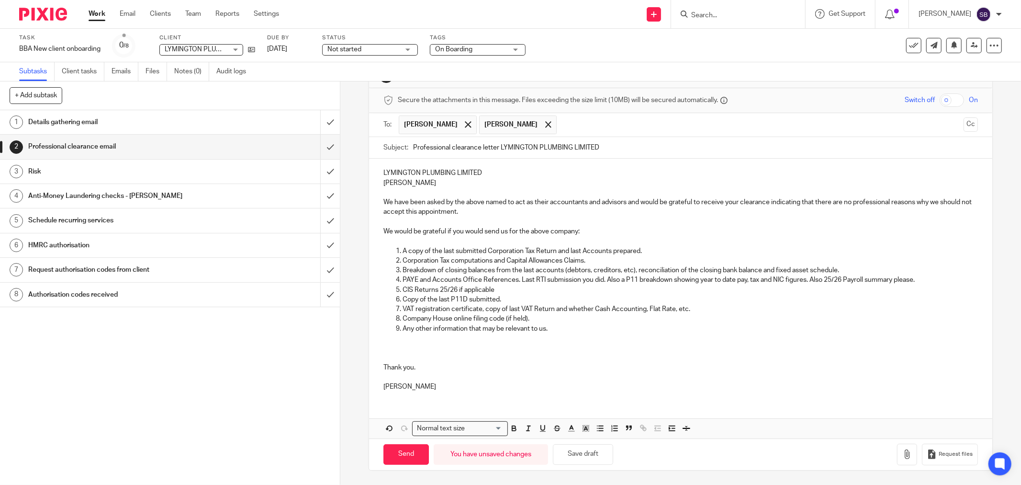
click at [562, 129] on input "text" at bounding box center [761, 124] width 398 height 19
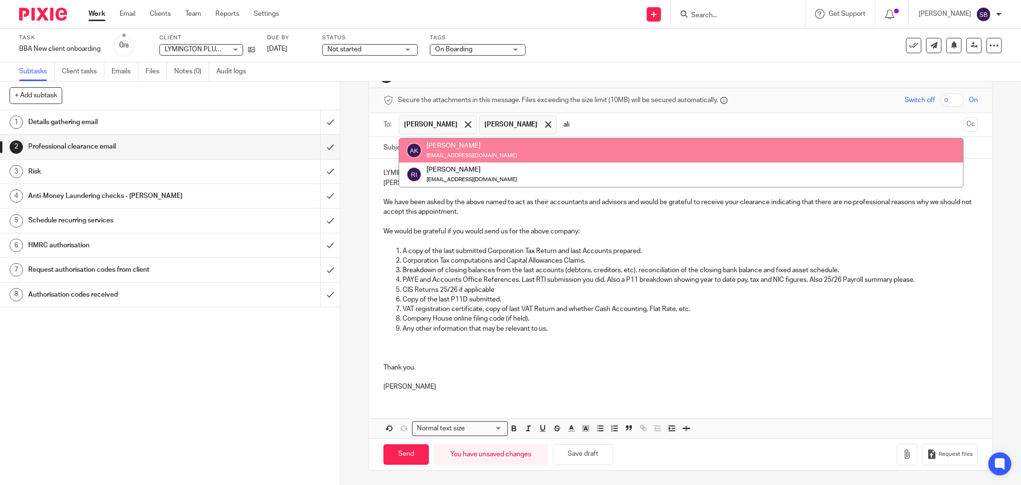
type input "ali"
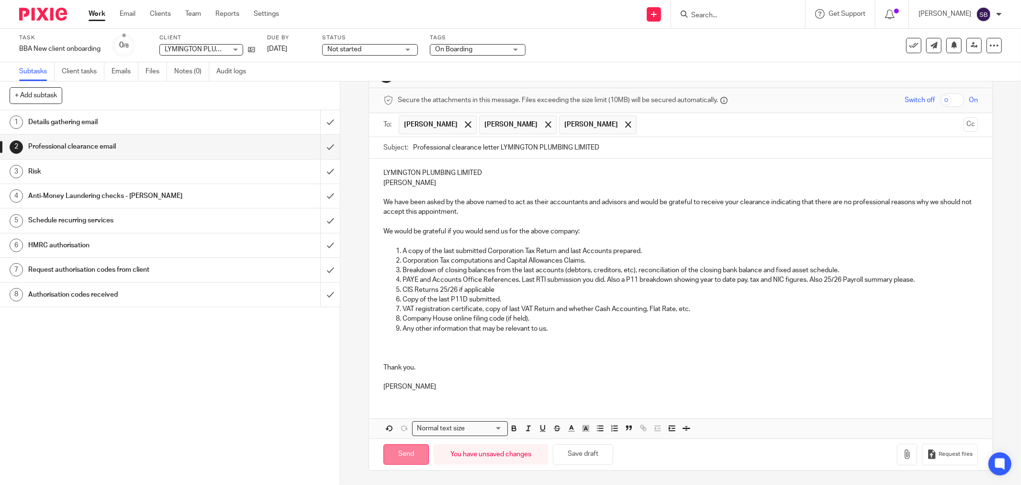
click at [395, 454] on input "Send" at bounding box center [405, 454] width 45 height 21
type input "Sent"
click at [777, 19] on input "Search" at bounding box center [733, 15] width 86 height 9
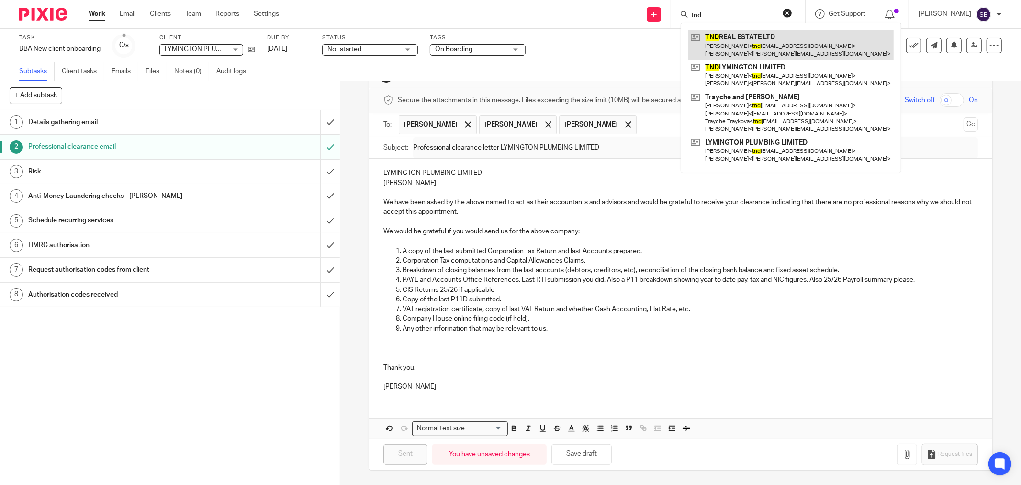
type input "tnd"
click at [774, 35] on link at bounding box center [790, 45] width 205 height 30
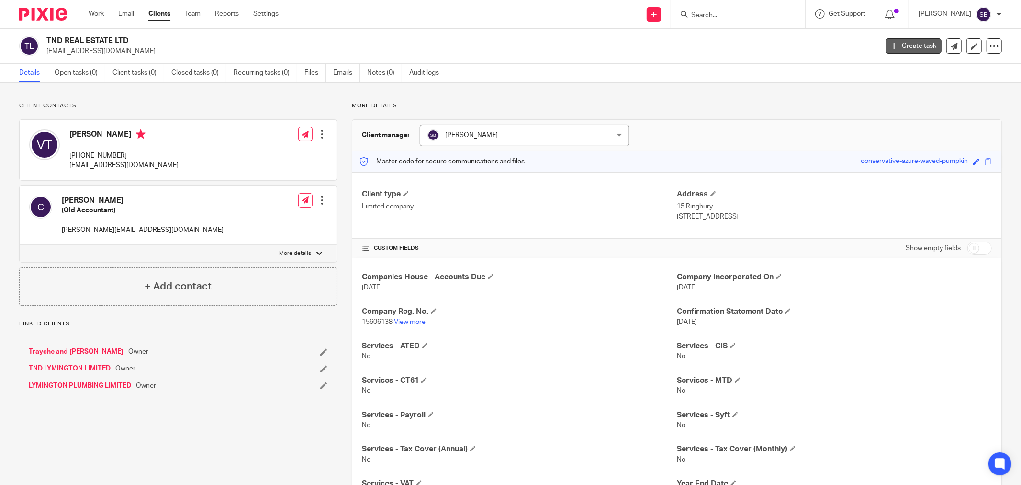
click at [909, 44] on link "Create task" at bounding box center [914, 45] width 56 height 15
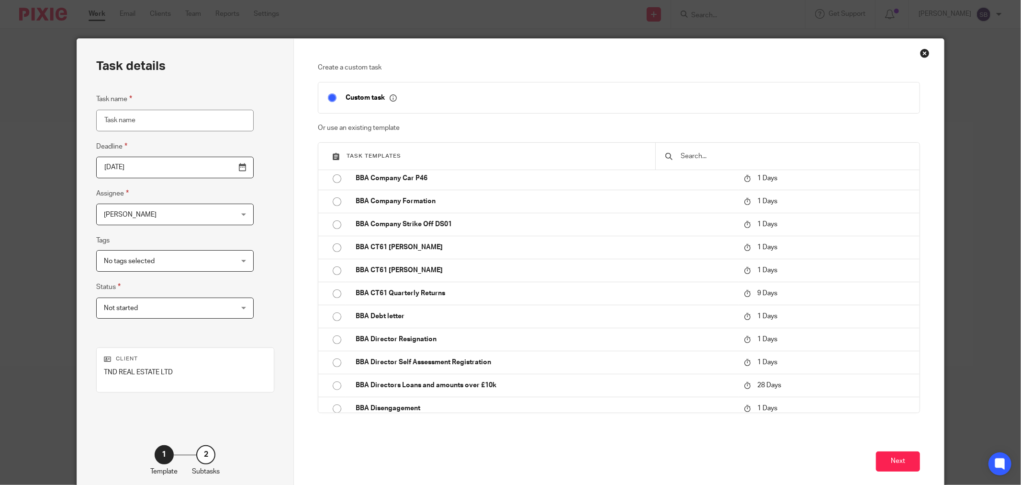
scroll to position [744, 0]
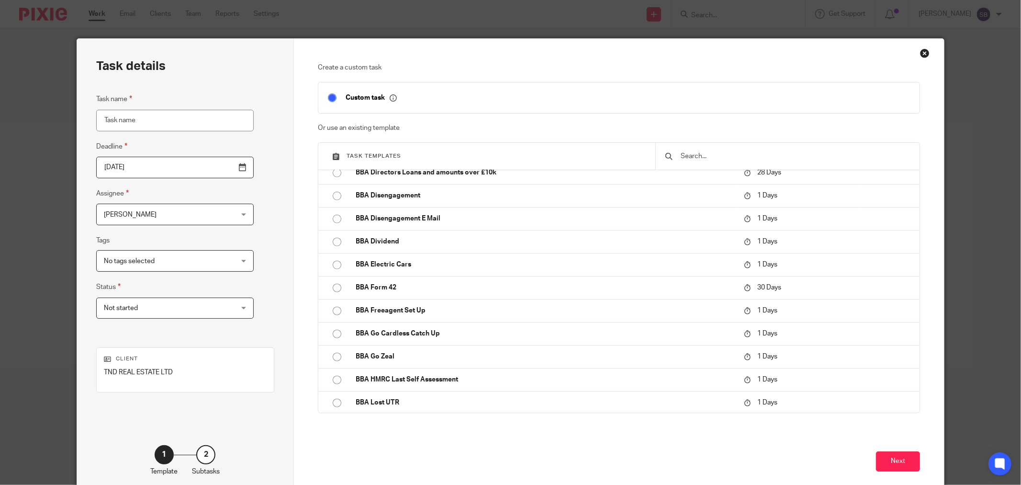
click at [754, 148] on div at bounding box center [787, 156] width 264 height 27
click at [753, 149] on div at bounding box center [787, 156] width 264 height 27
click at [747, 155] on input "text" at bounding box center [795, 156] width 230 height 11
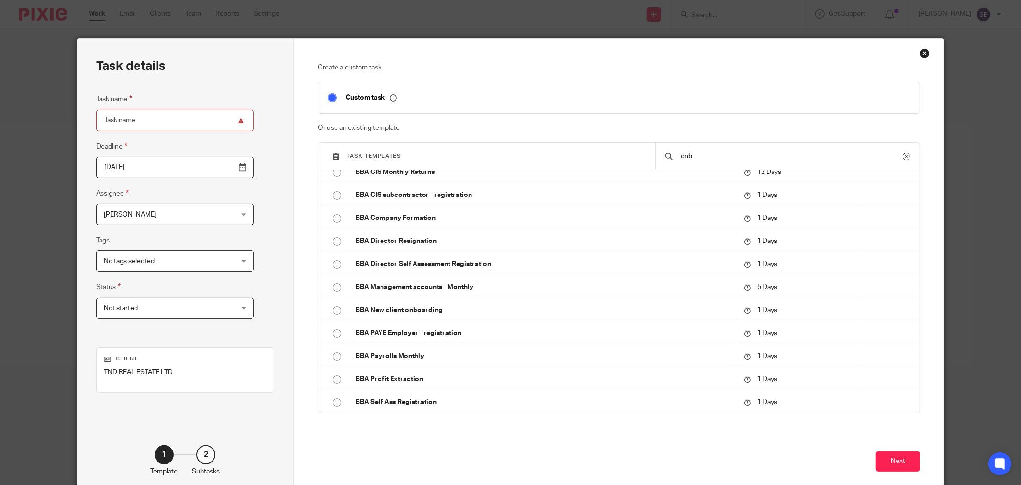
scroll to position [0, 0]
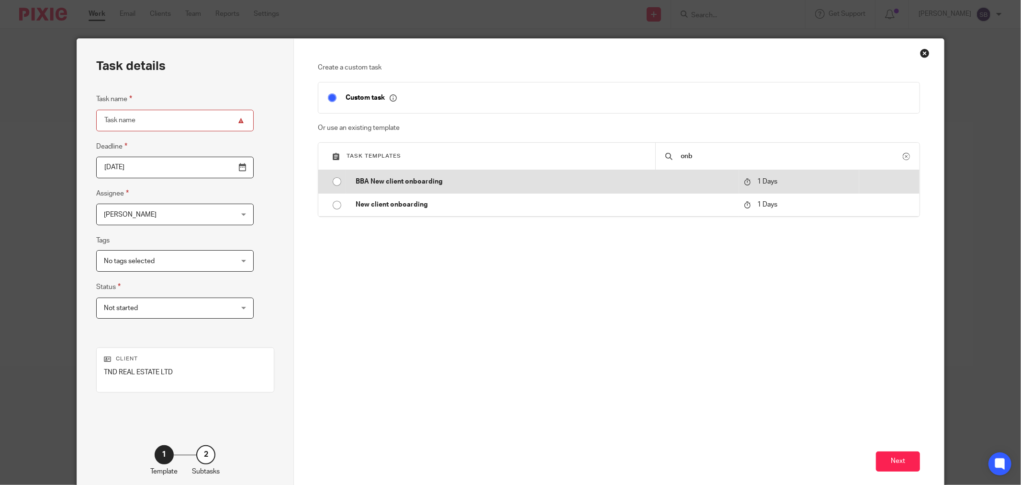
type input "onb"
click at [465, 174] on td "BBA New client onboarding" at bounding box center [542, 181] width 393 height 23
type input "2025-09-24"
type input "BBA New client onboarding"
checkbox input "false"
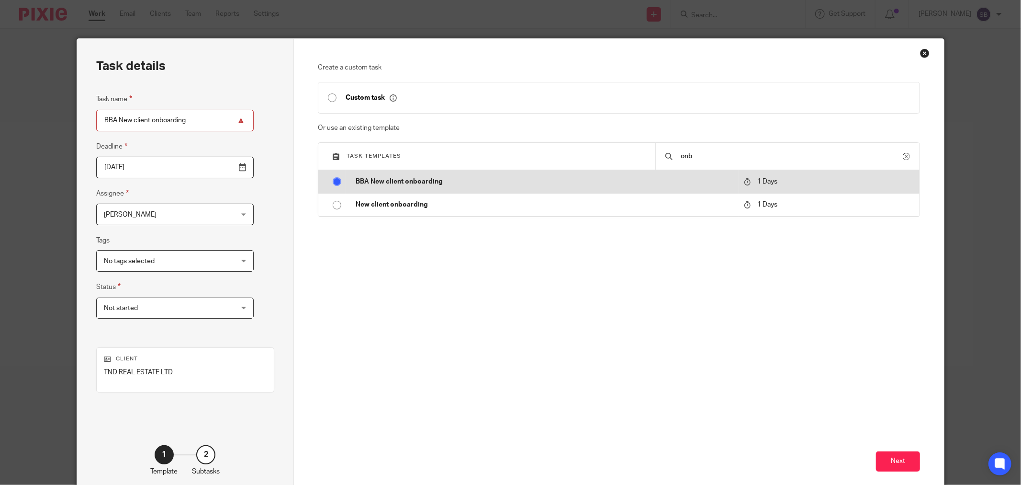
radio input "true"
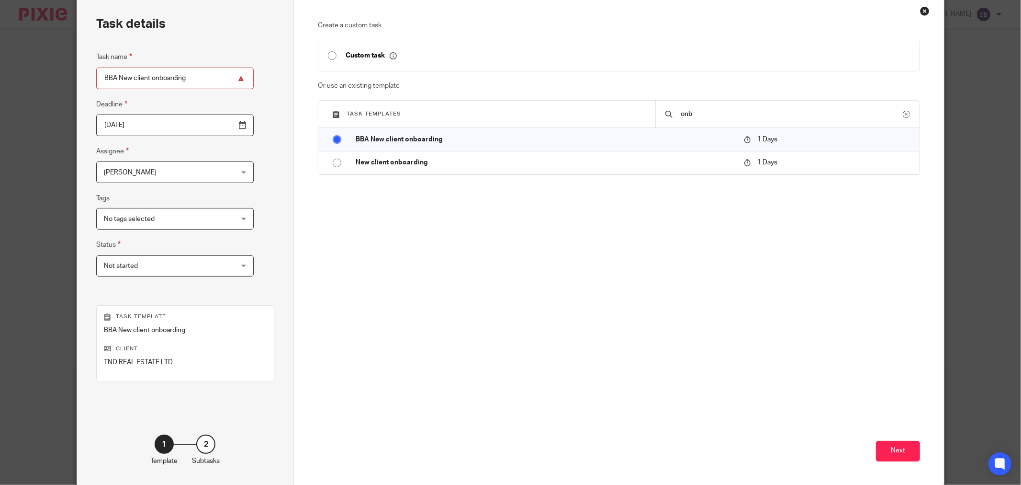
scroll to position [81, 0]
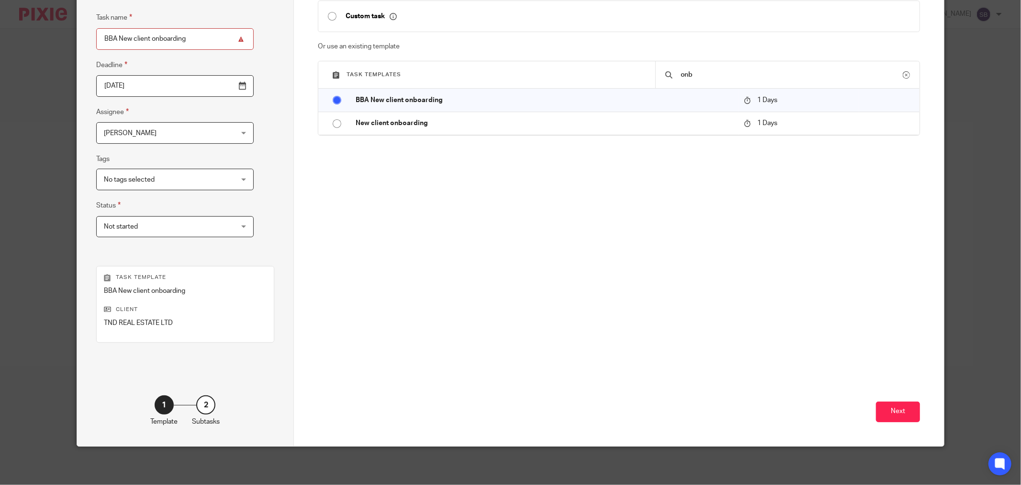
click at [886, 399] on div "Next" at bounding box center [619, 359] width 602 height 172
click at [886, 407] on button "Next" at bounding box center [898, 411] width 44 height 21
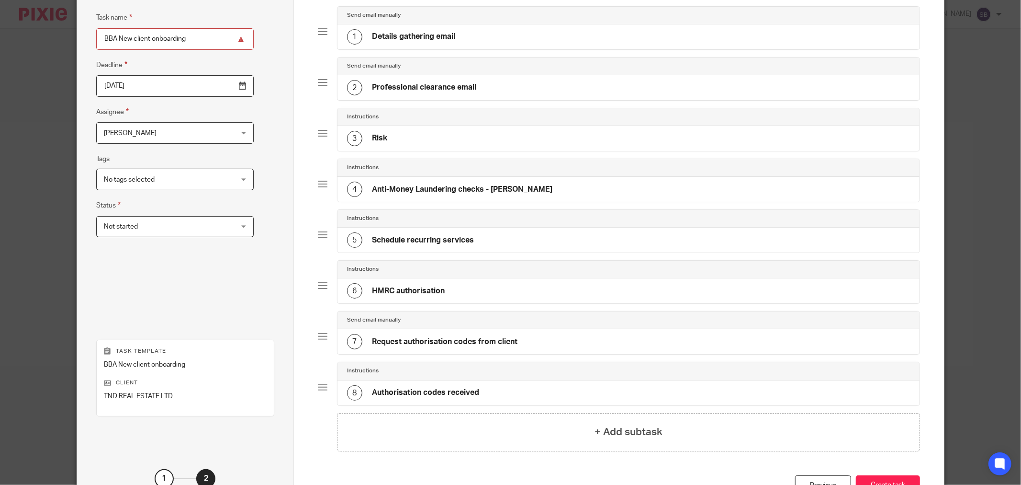
scroll to position [156, 0]
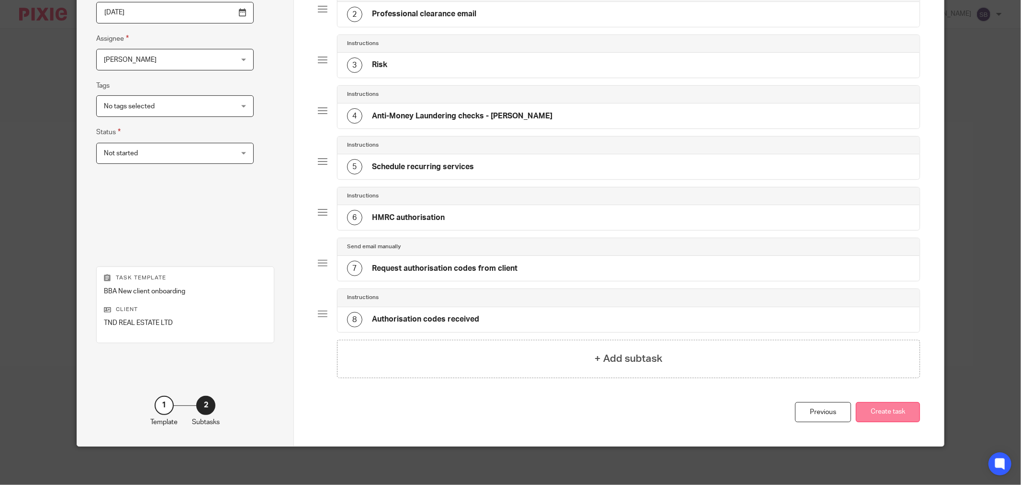
click at [874, 414] on button "Create task" at bounding box center [888, 412] width 64 height 21
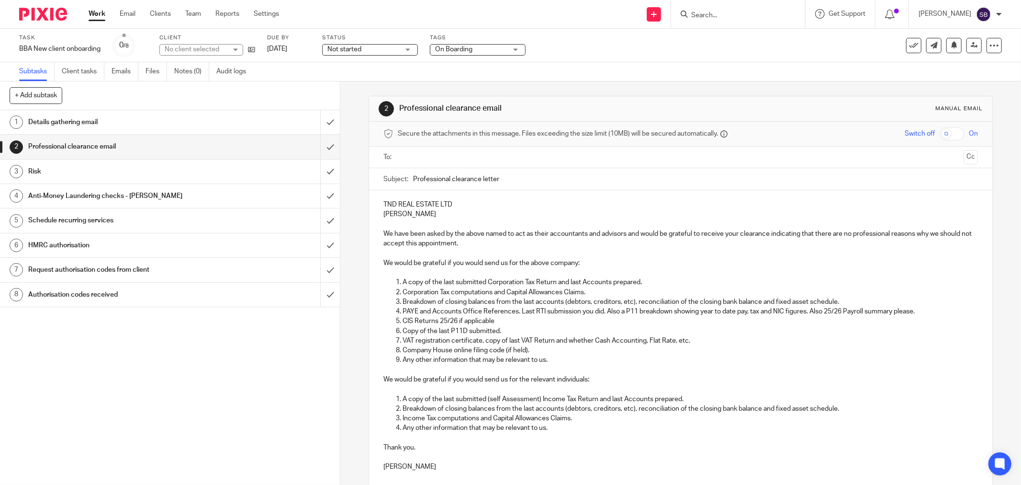
click at [494, 154] on input "text" at bounding box center [680, 157] width 558 height 11
drag, startPoint x: 379, startPoint y: 203, endPoint x: 463, endPoint y: 204, distance: 83.8
click at [463, 204] on div "TND REAL ESTATE LTD Vesna Traykova We have been asked by the above named to act…" at bounding box center [680, 336] width 623 height 288
copy p "TND REAL ESTATE LTD"
click at [559, 184] on input "Professional clearance letter" at bounding box center [695, 181] width 565 height 22
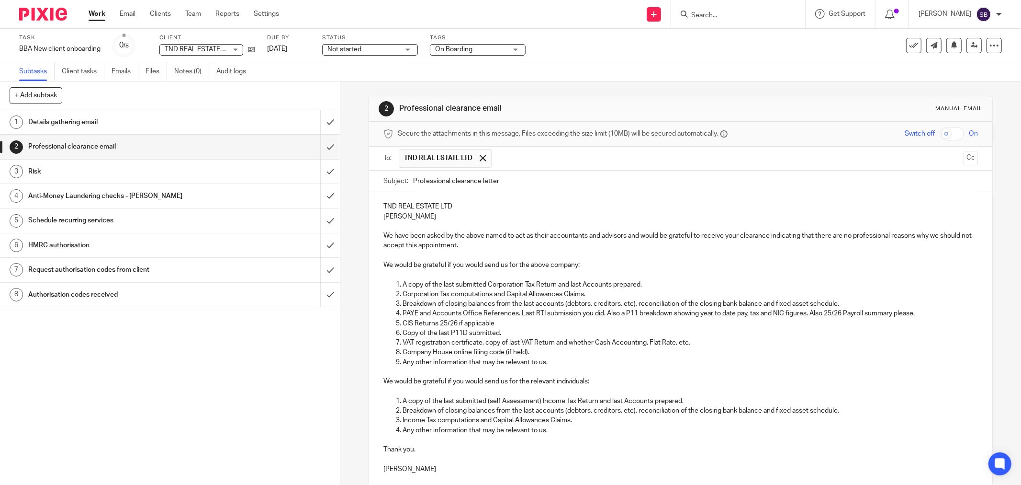
paste input "TND REAL ESTATE LTD"
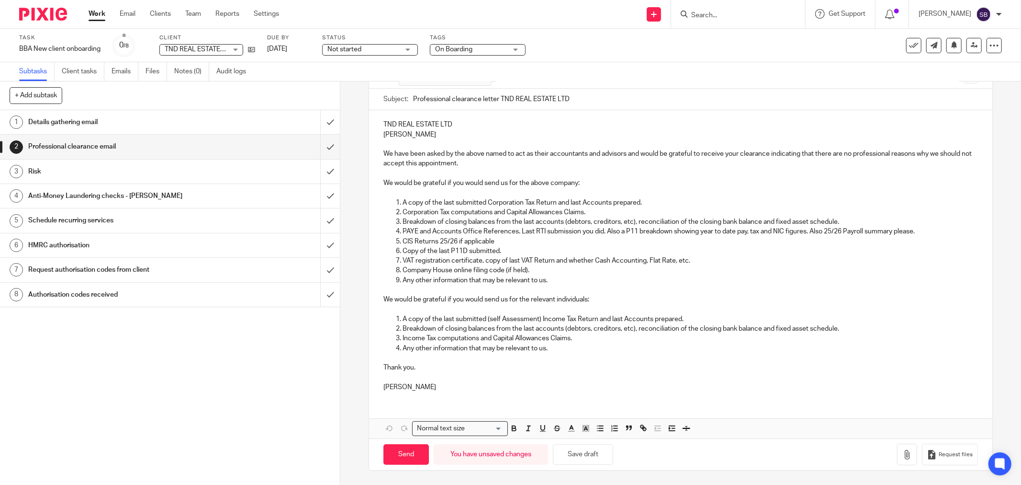
type input "Professional clearance letter TND REAL ESTATE LTD"
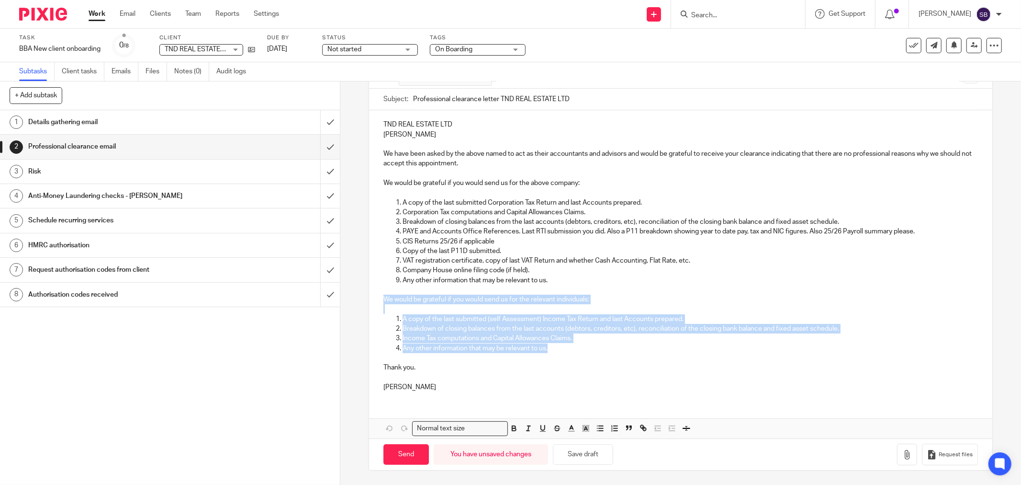
drag, startPoint x: 381, startPoint y: 297, endPoint x: 596, endPoint y: 350, distance: 221.3
click at [596, 350] on div "TND REAL ESTATE LTD Vesna Traykova We have been asked by the above named to act…" at bounding box center [680, 254] width 623 height 288
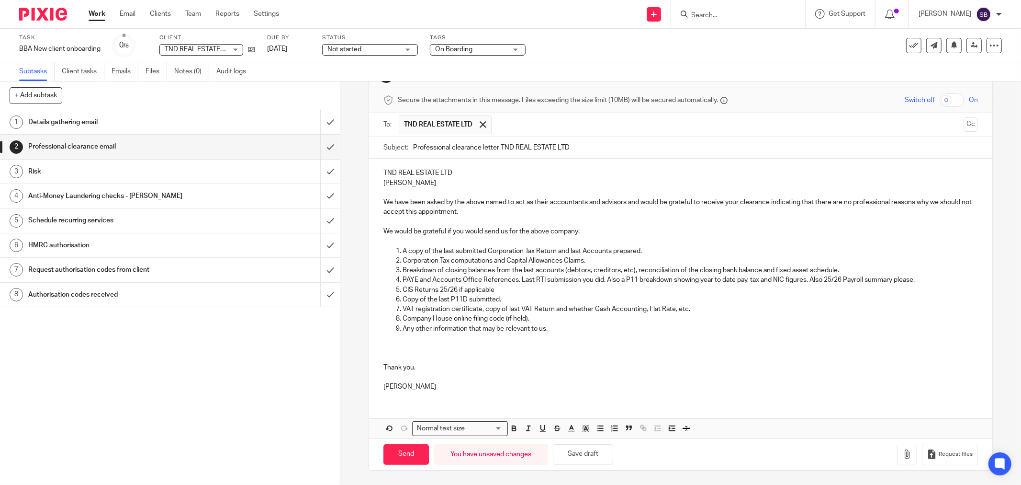
scroll to position [34, 0]
click at [545, 125] on input "text" at bounding box center [727, 124] width 463 height 19
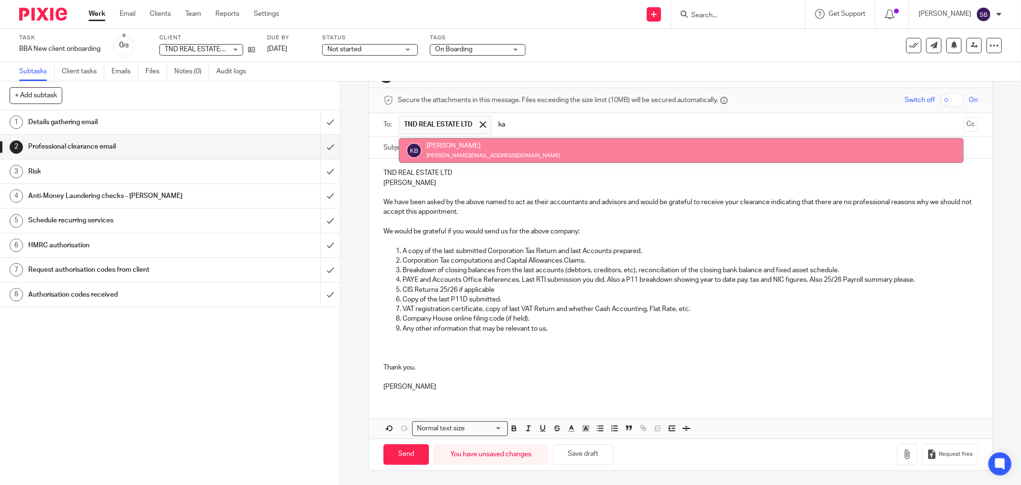
type input "ka"
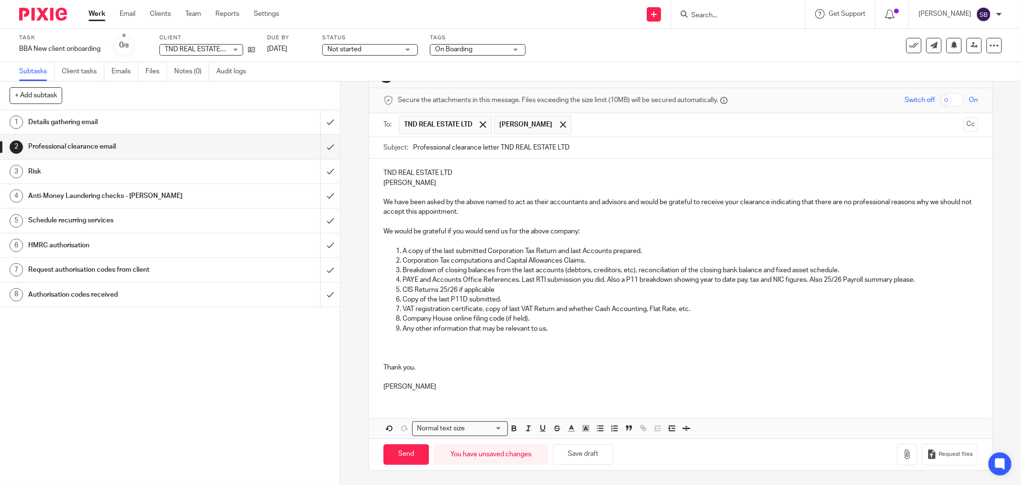
click at [576, 127] on input "text" at bounding box center [767, 124] width 383 height 19
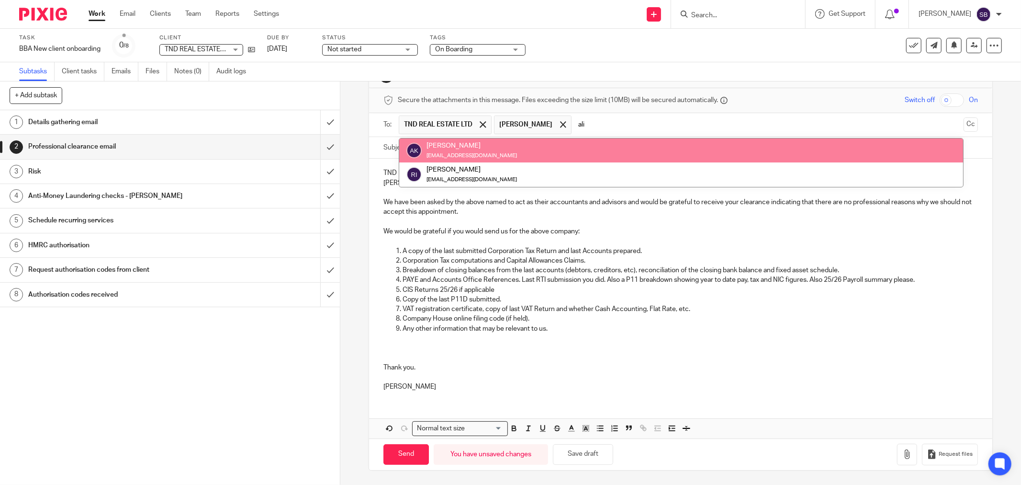
type input "ali"
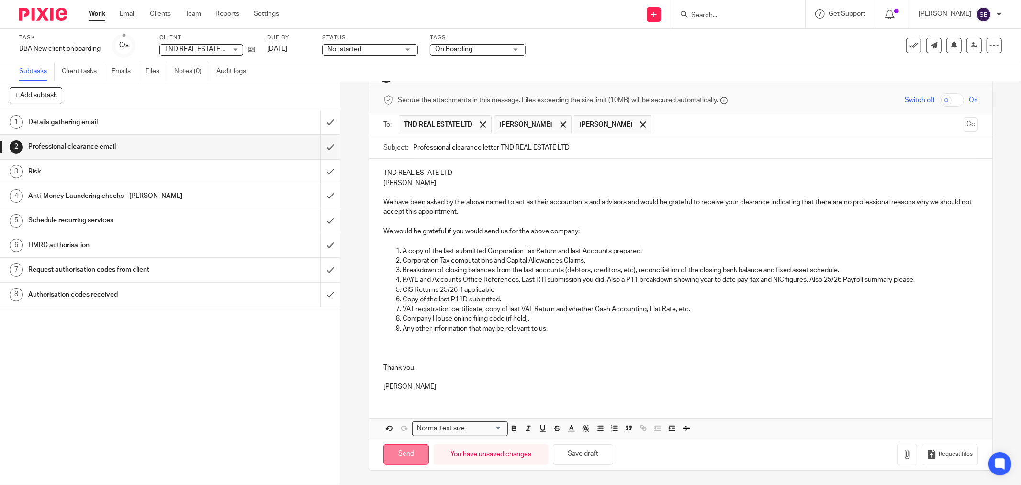
click at [398, 452] on input "Send" at bounding box center [405, 454] width 45 height 21
type input "Sent"
click at [732, 17] on input "Search" at bounding box center [733, 15] width 86 height 9
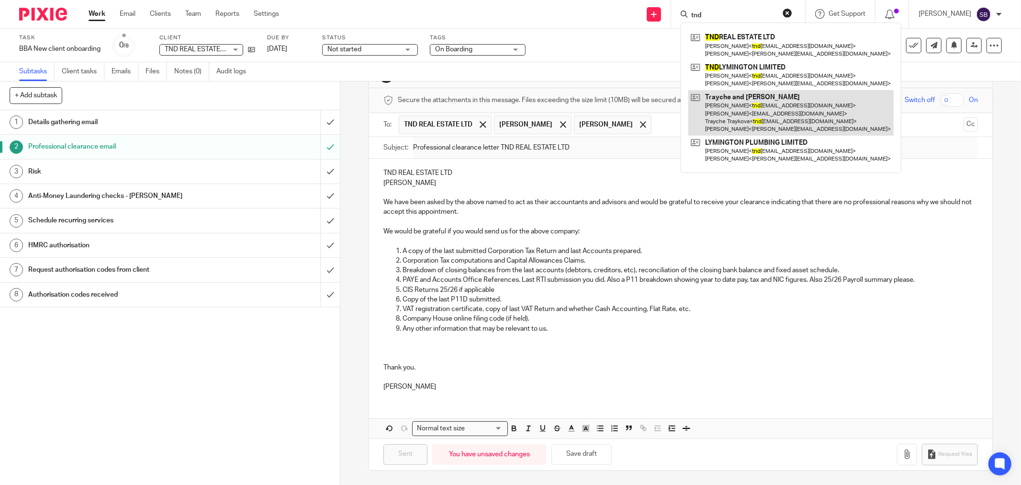
type input "tnd"
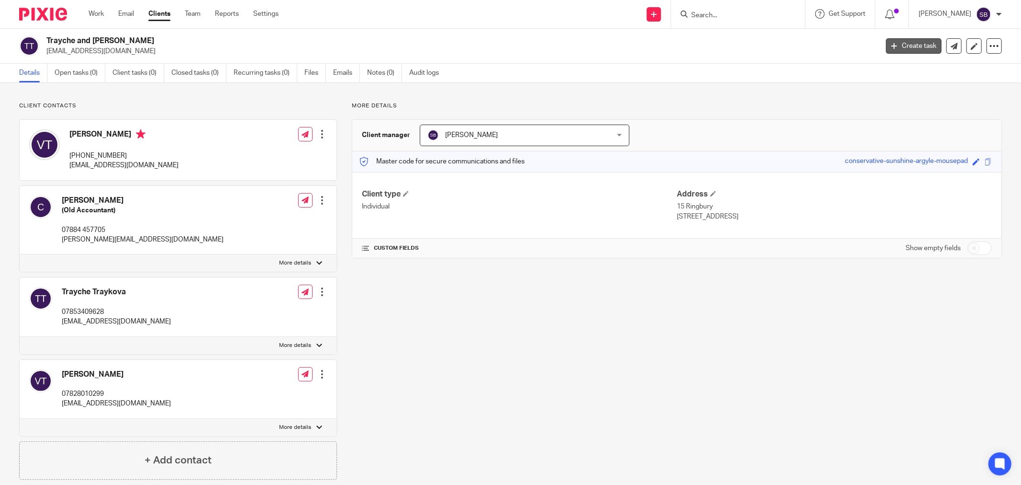
click at [906, 45] on link "Create task" at bounding box center [914, 45] width 56 height 15
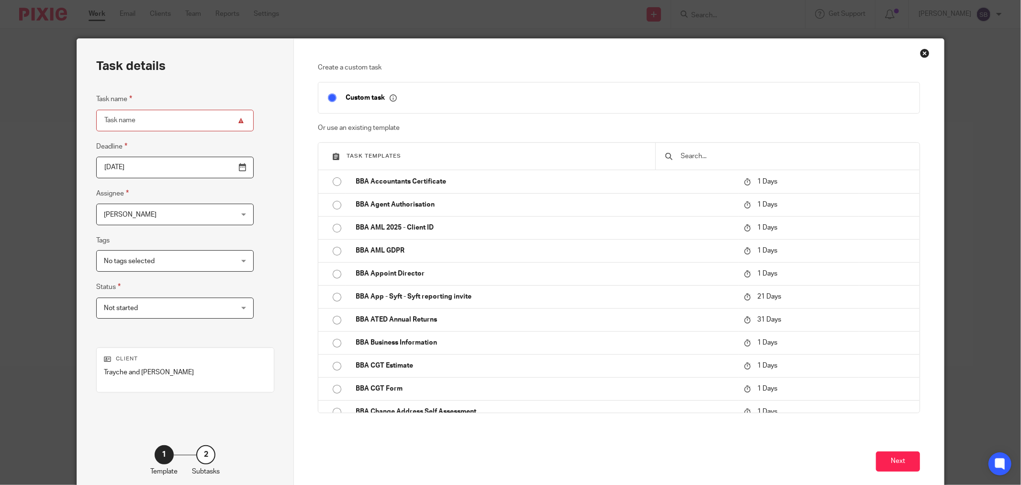
click at [920, 52] on div "Close this dialog window" at bounding box center [925, 53] width 10 height 10
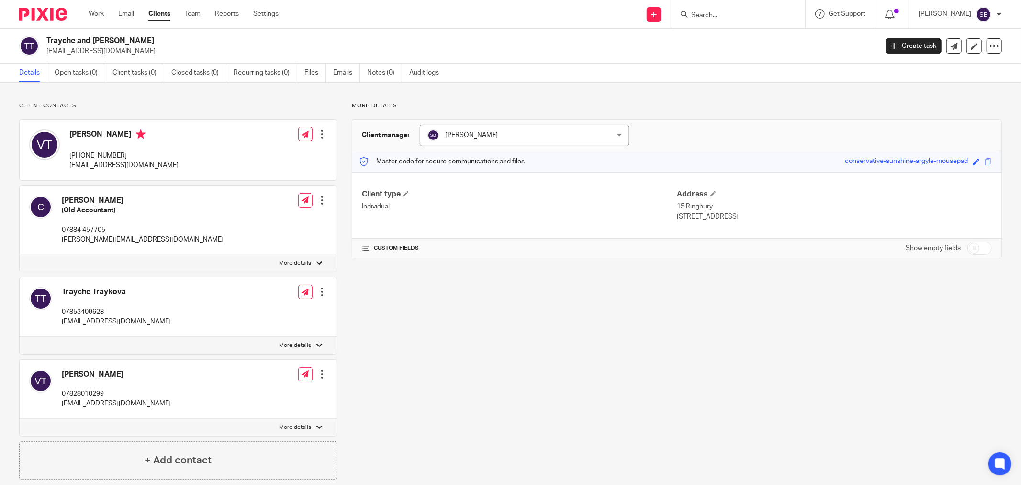
click at [753, 14] on input "Search" at bounding box center [733, 15] width 86 height 9
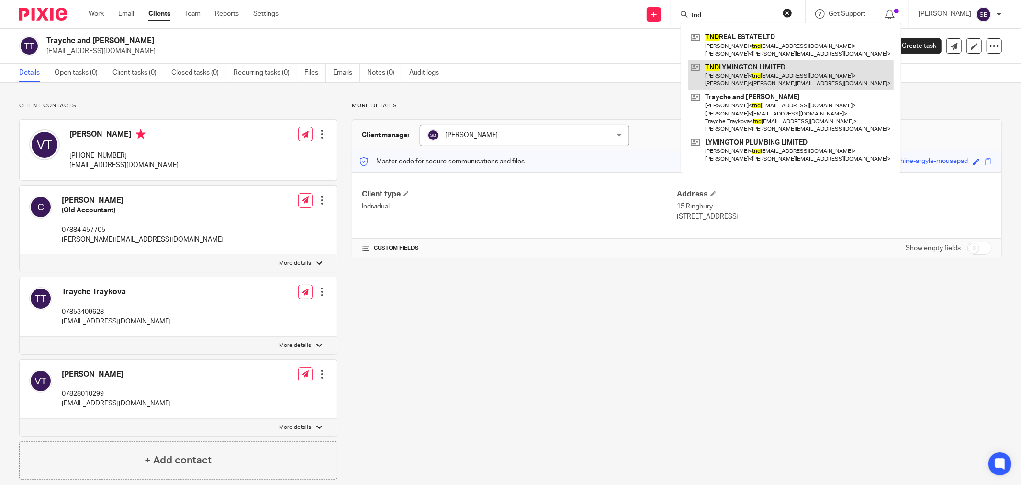
type input "tnd"
click at [759, 73] on link at bounding box center [790, 75] width 205 height 30
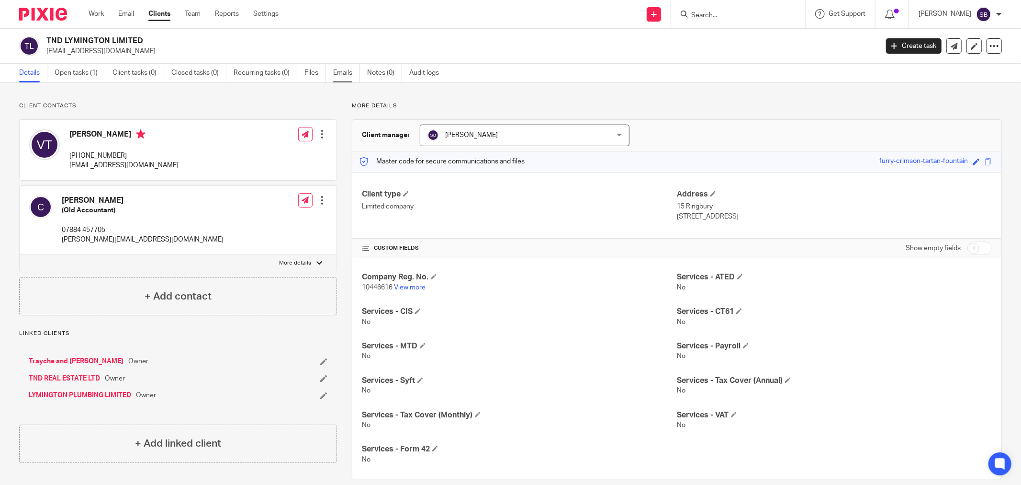
click at [345, 76] on link "Emails" at bounding box center [346, 73] width 27 height 19
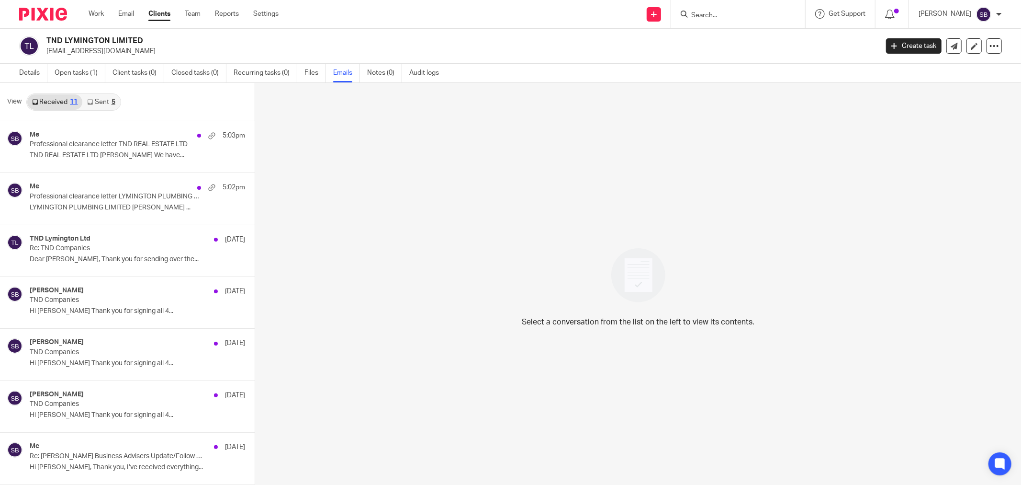
click at [100, 101] on link "Sent 5" at bounding box center [100, 101] width 37 height 15
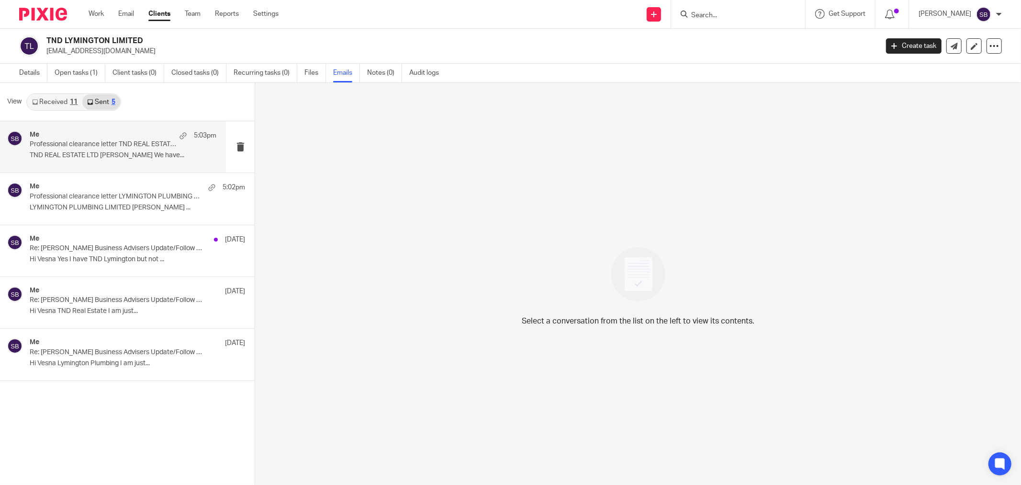
click at [92, 135] on div "Me 5:03pm" at bounding box center [123, 136] width 187 height 10
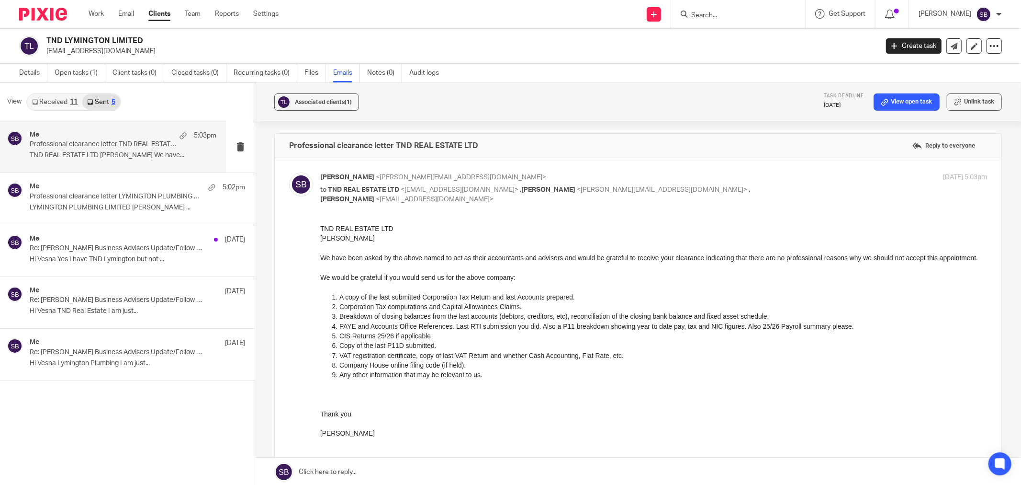
click at [57, 99] on link "Received 11" at bounding box center [54, 101] width 55 height 15
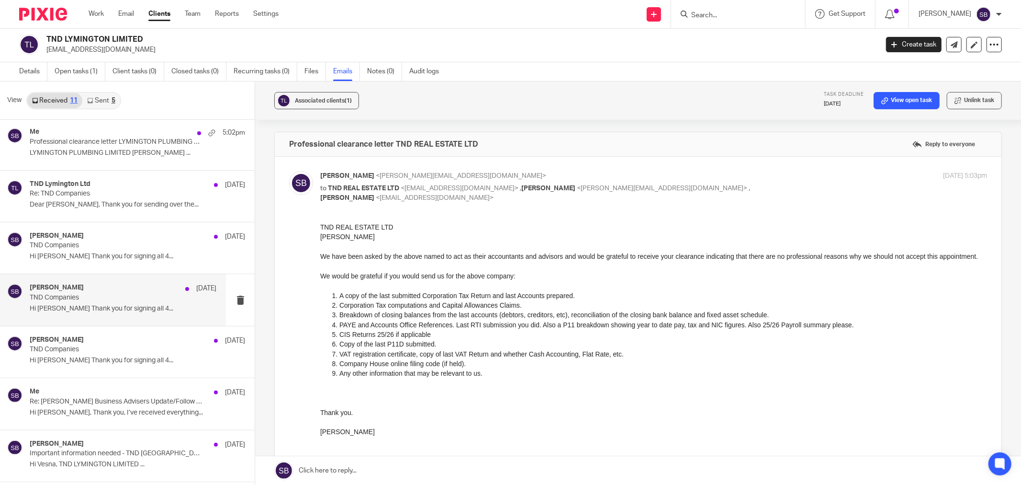
scroll to position [106, 0]
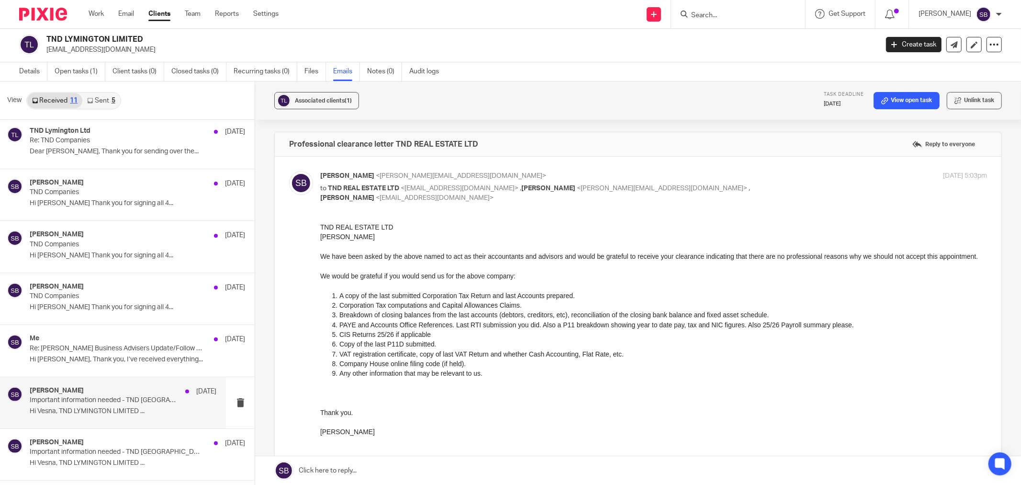
click at [96, 396] on p "Important information needed - TND Lymington" at bounding box center [104, 400] width 149 height 8
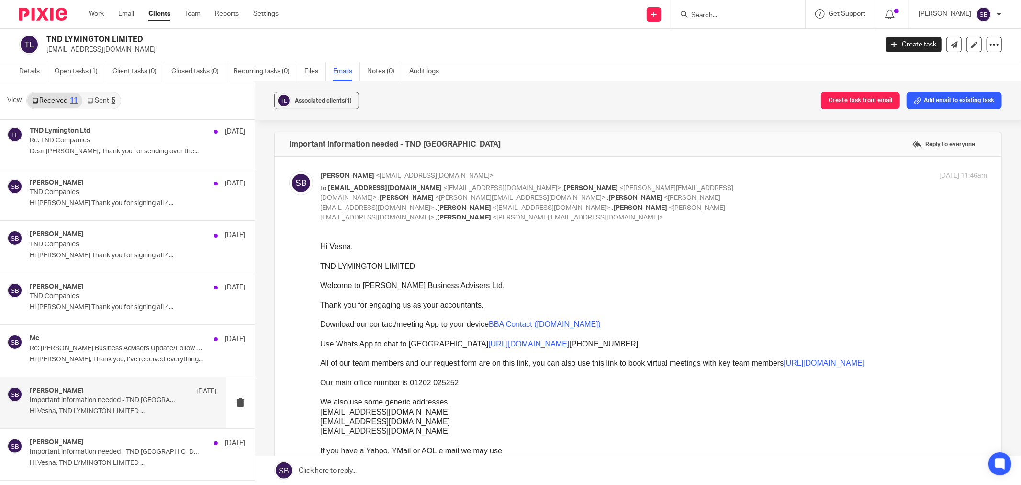
scroll to position [0, 0]
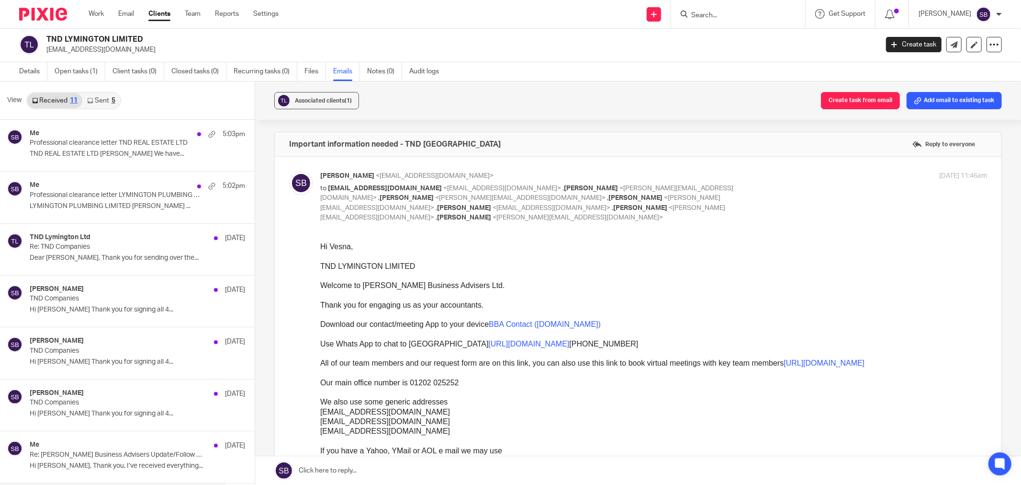
click at [733, 16] on input "Search" at bounding box center [733, 15] width 86 height 9
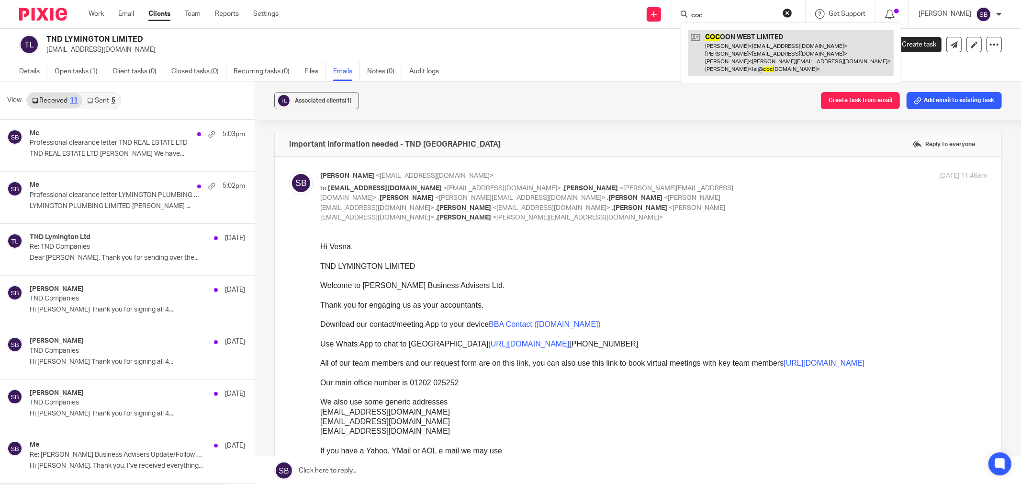
type input "coc"
click at [741, 43] on link at bounding box center [790, 52] width 205 height 45
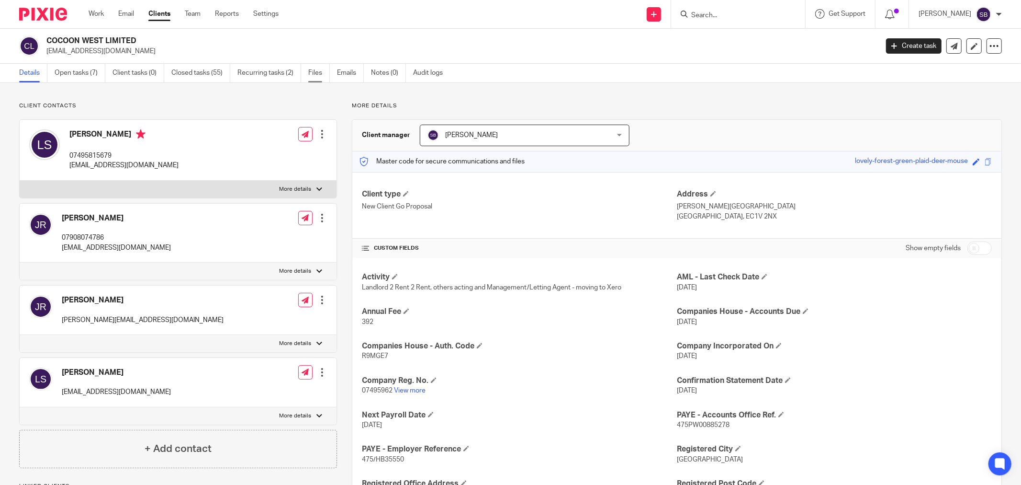
click at [317, 72] on link "Files" at bounding box center [319, 73] width 22 height 19
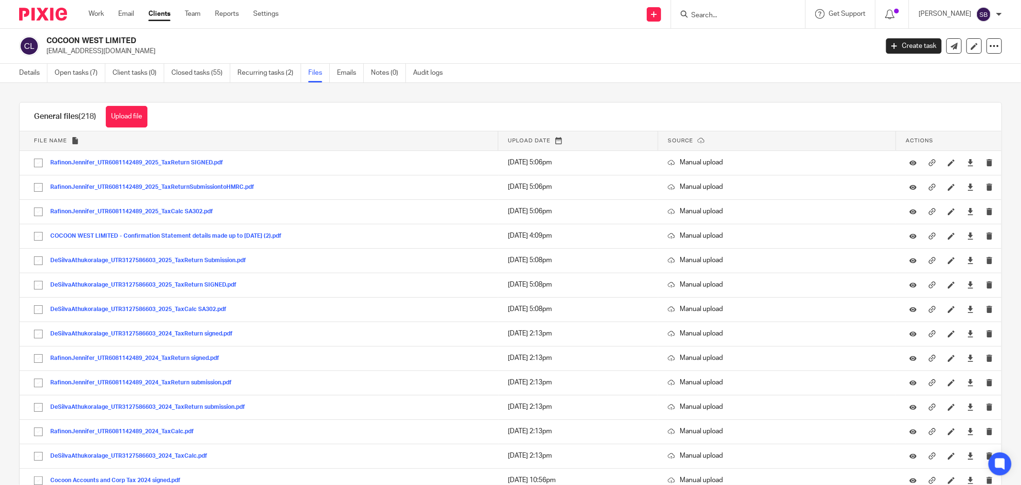
click at [740, 14] on input "Search" at bounding box center [733, 15] width 86 height 9
type input "coc"
click at [546, 42] on h2 "COCOON WEST LIMITED" at bounding box center [376, 41] width 660 height 10
click at [23, 73] on link "Details" at bounding box center [33, 73] width 28 height 19
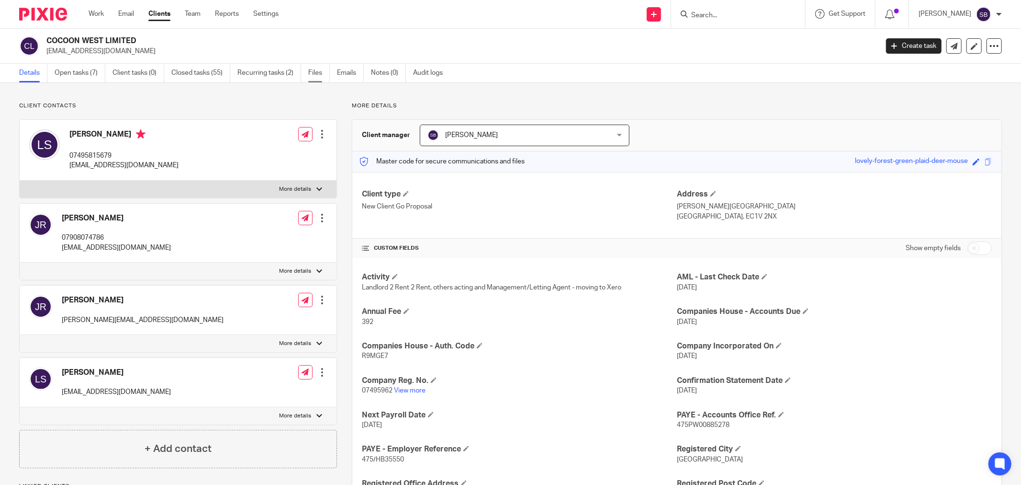
click at [321, 70] on link "Files" at bounding box center [319, 73] width 22 height 19
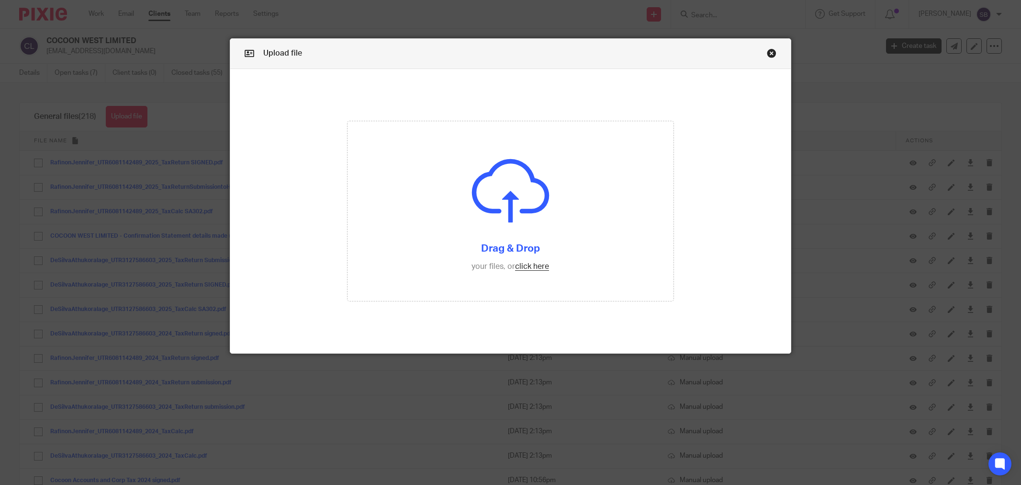
click at [519, 270] on input "file" at bounding box center [511, 211] width 326 height 180
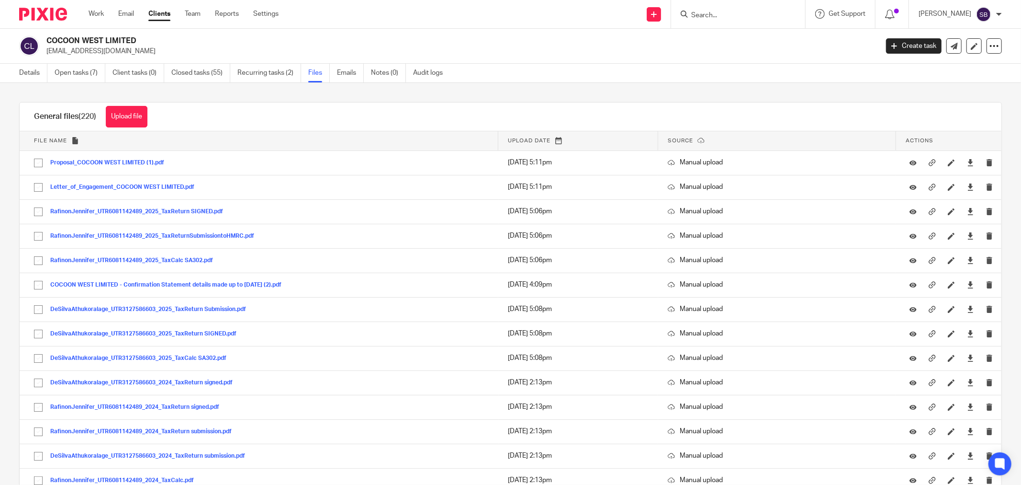
click at [733, 18] on input "Search" at bounding box center [733, 15] width 86 height 9
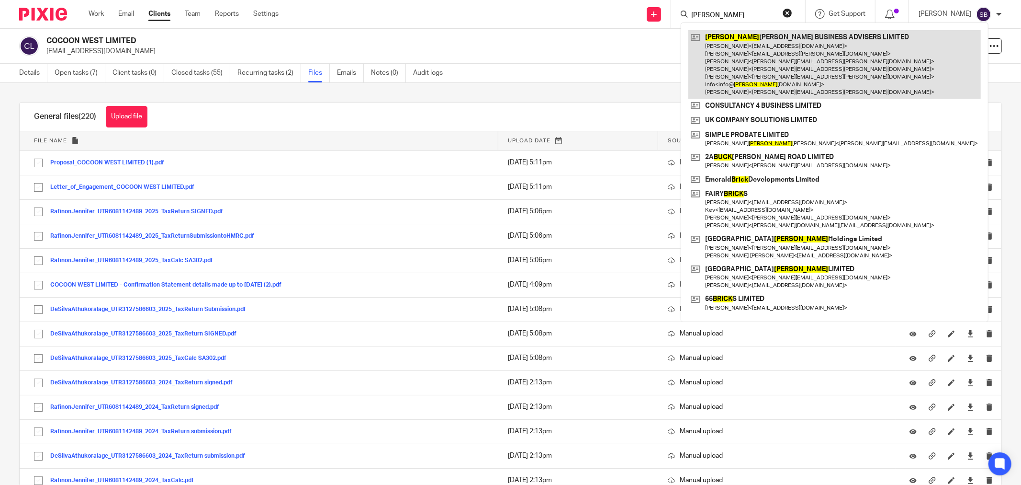
type input "bick"
click at [750, 48] on link at bounding box center [834, 64] width 293 height 68
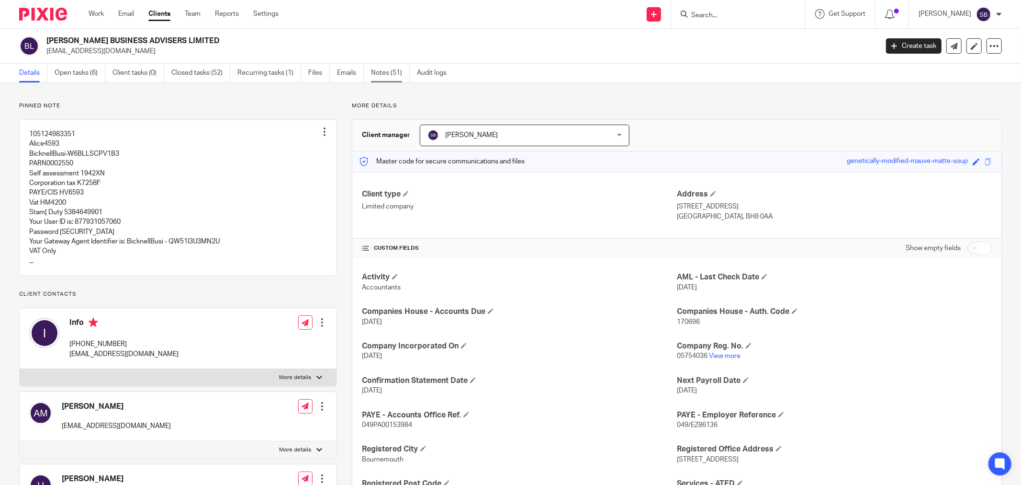
click at [379, 74] on link "Notes (51)" at bounding box center [390, 73] width 39 height 19
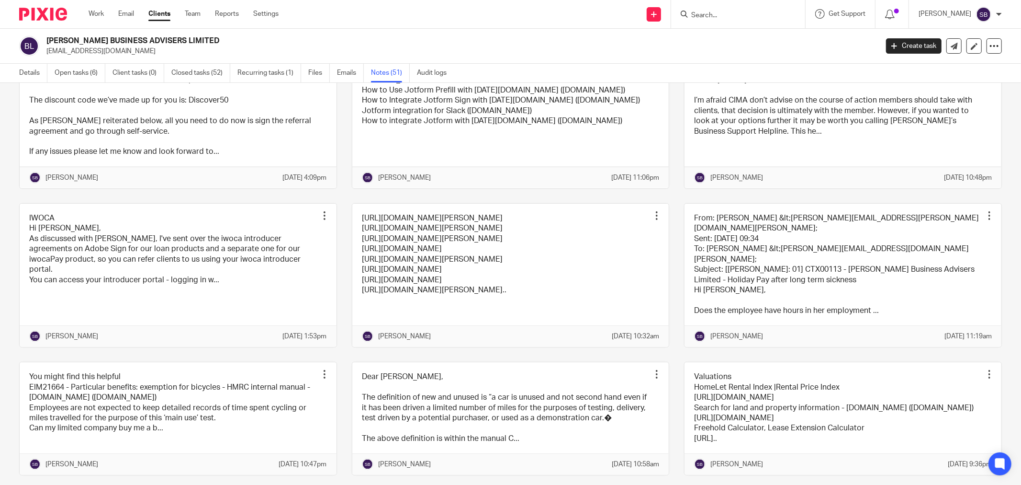
scroll to position [1223, 0]
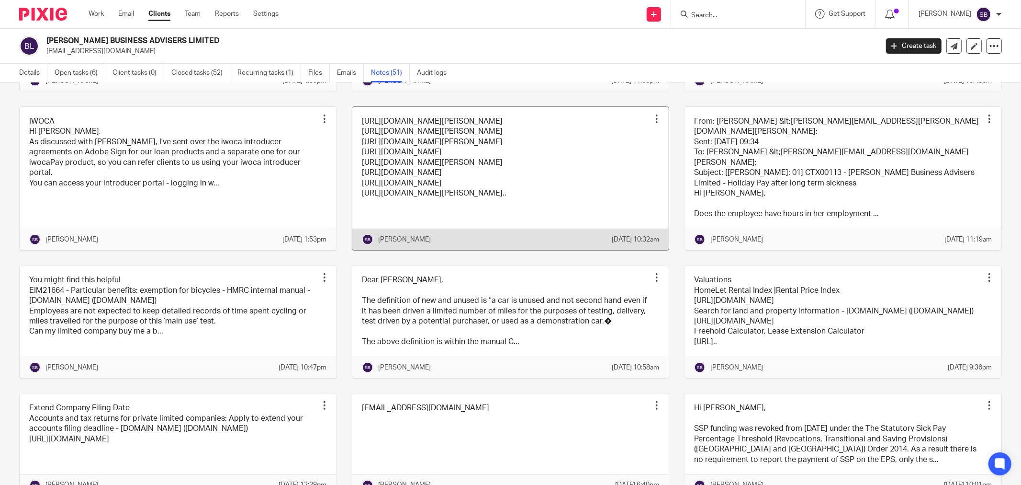
click at [564, 250] on link at bounding box center [510, 178] width 317 height 143
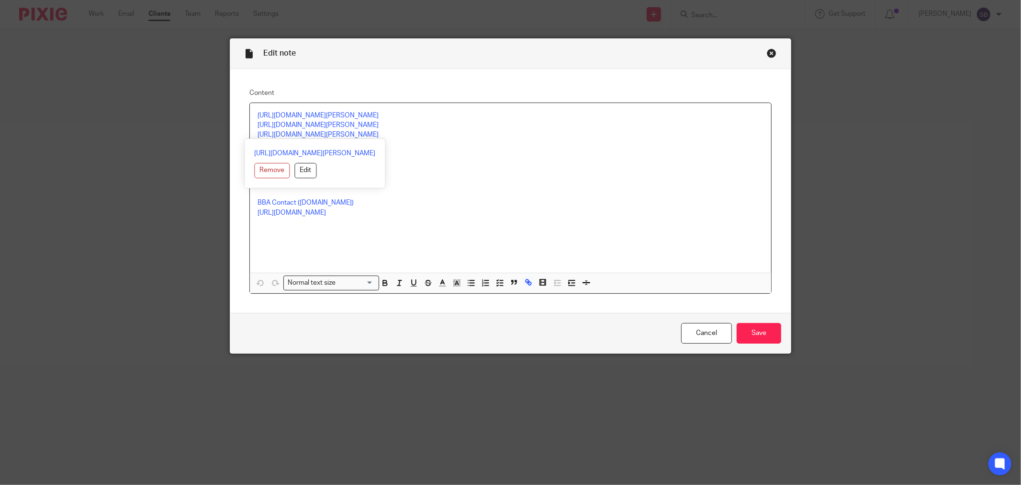
drag, startPoint x: 252, startPoint y: 134, endPoint x: 374, endPoint y: 131, distance: 121.6
click at [374, 131] on div "[URL][DOMAIN_NAME][PERSON_NAME] [URL][DOMAIN_NAME][PERSON_NAME] [URL][DOMAIN_NA…" at bounding box center [510, 187] width 521 height 169
copy link "[URL][DOMAIN_NAME][PERSON_NAME]"
click at [767, 53] on div "Close this dialog window" at bounding box center [772, 53] width 10 height 10
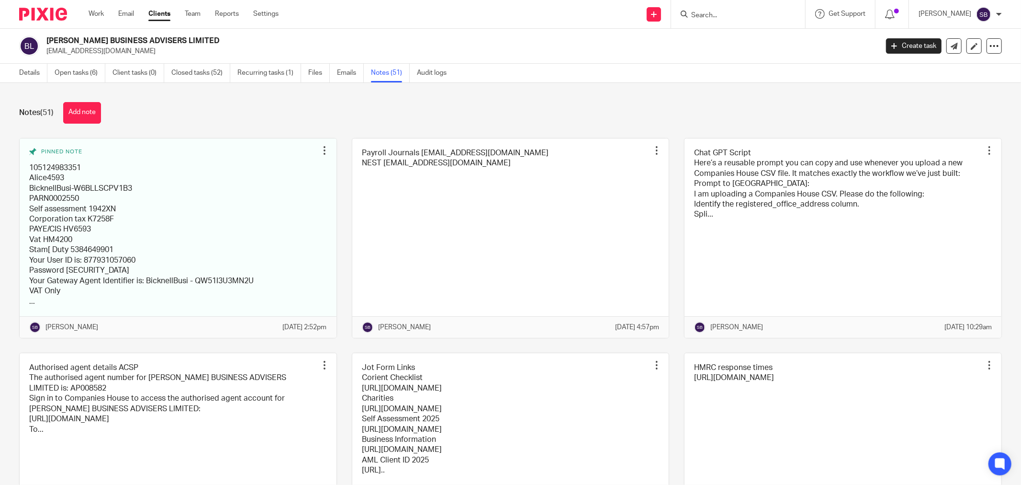
click at [755, 13] on input "Search" at bounding box center [733, 15] width 86 height 9
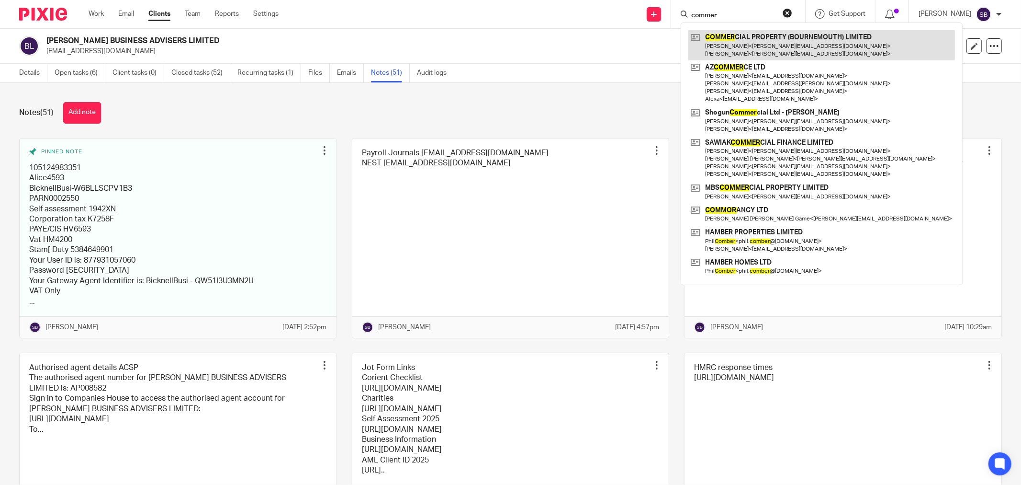
type input "commer"
click at [765, 48] on link at bounding box center [821, 45] width 267 height 30
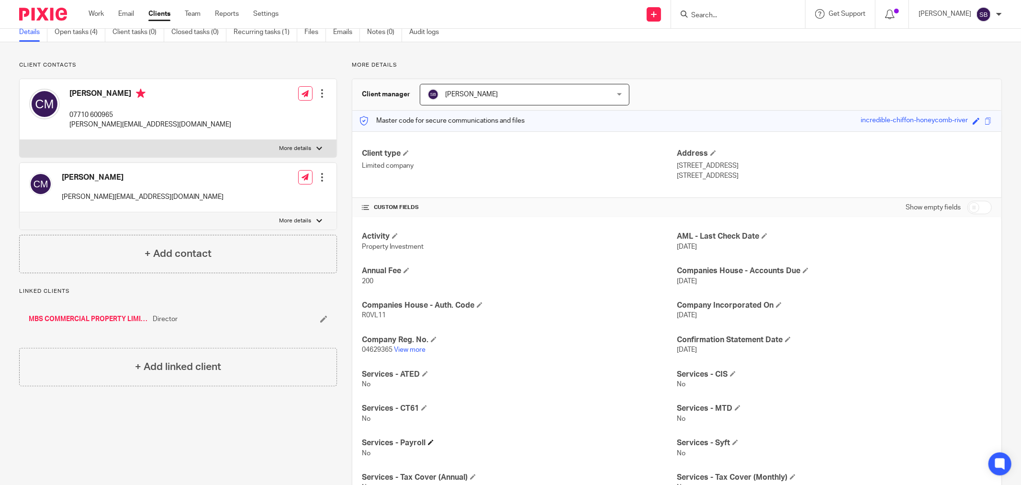
scroll to position [53, 0]
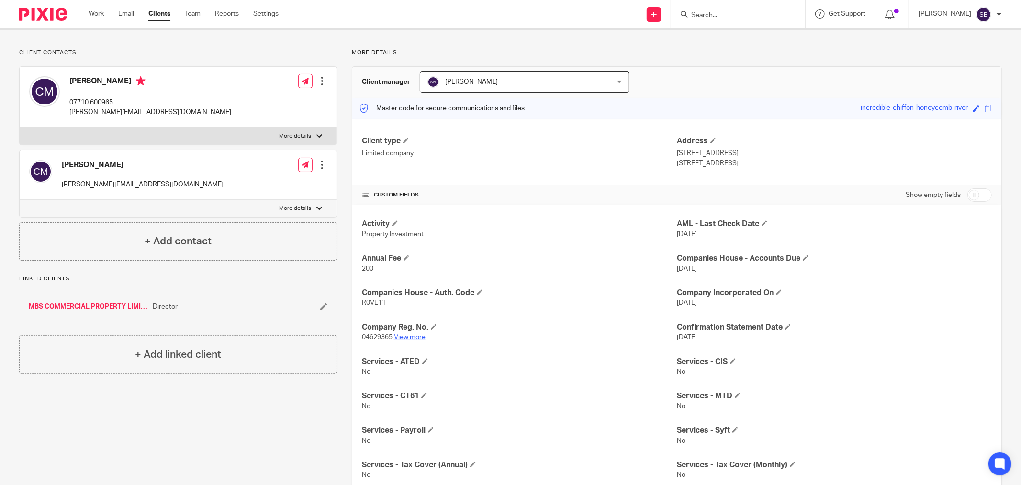
click at [398, 338] on link "View more" at bounding box center [410, 337] width 32 height 7
